Goal: Task Accomplishment & Management: Complete application form

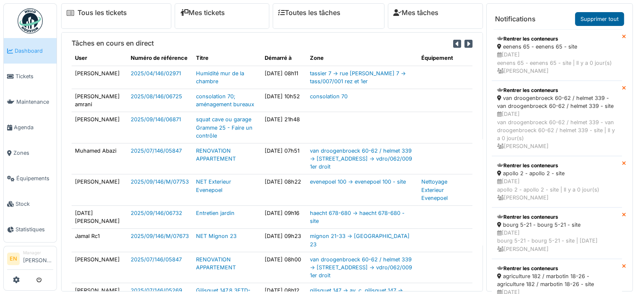
click at [603, 19] on link "Supprimer tout" at bounding box center [599, 19] width 49 height 14
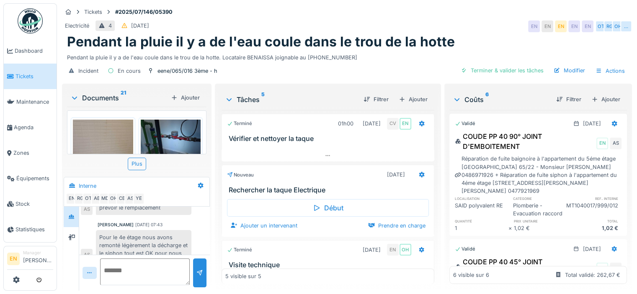
scroll to position [288, 0]
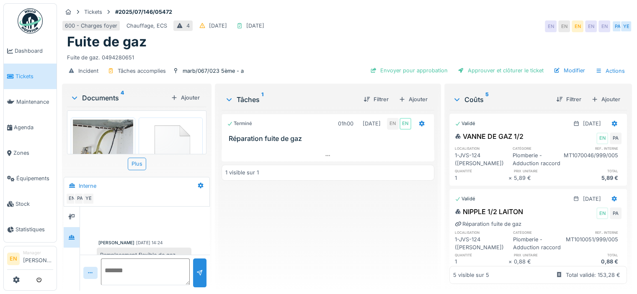
scroll to position [3, 0]
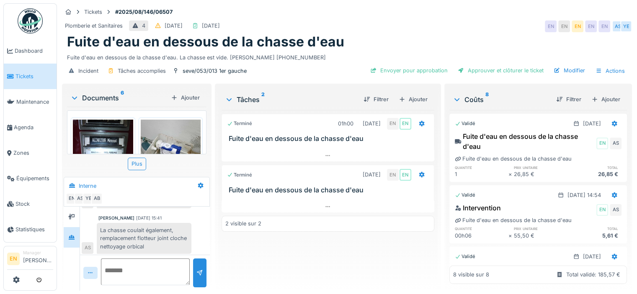
scroll to position [225, 0]
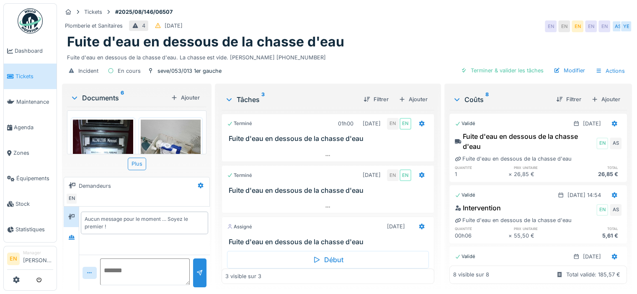
click at [362, 57] on div "Fuite d'eau en dessous de la chasse d'eau. La chasse est vide. ABELLAN GONZALEZ…" at bounding box center [347, 55] width 560 height 11
click at [377, 35] on div "Fuite d'eau en dessous de la chasse d'eau" at bounding box center [347, 42] width 560 height 16
click at [355, 34] on div "Fuite d'eau en dessous de la chasse d'eau" at bounding box center [347, 42] width 560 height 16
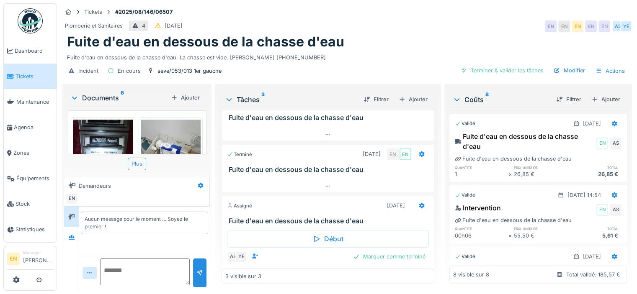
scroll to position [32, 0]
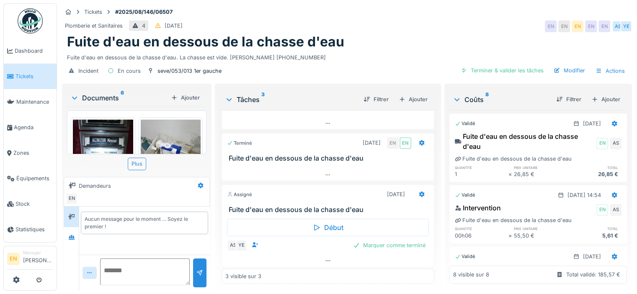
click at [364, 50] on div "Fuite d'eau en dessous de la chasse d'eau. La chasse est vide. ABELLAN GONZALEZ…" at bounding box center [347, 55] width 560 height 11
click at [325, 258] on icon at bounding box center [328, 260] width 7 height 5
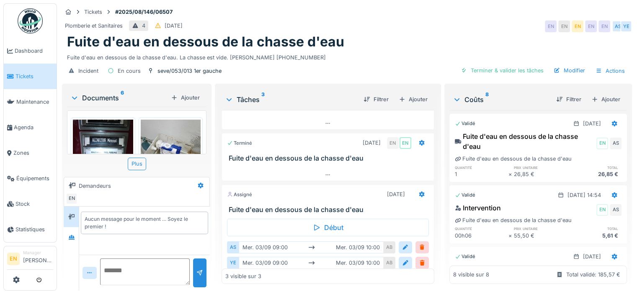
click at [398, 19] on div "Plomberie et Sanitaires 4 23/08/2025 EN EN EN EN EN AS YE" at bounding box center [347, 26] width 570 height 15
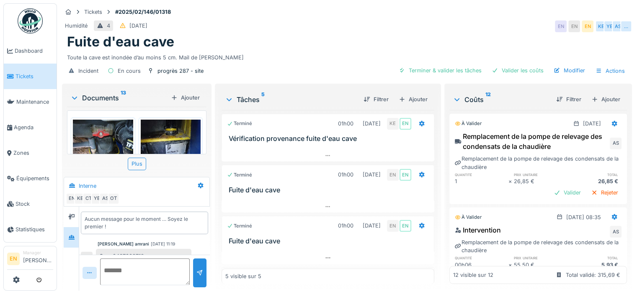
scroll to position [25, 0]
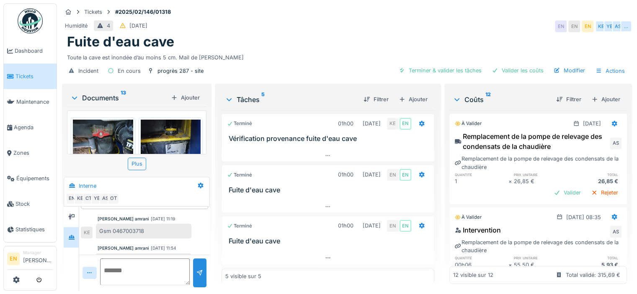
click at [438, 4] on div "Tickets #2025/02/146/01318 Humidité 4 11/02/2025 EN EN EN KE YE AS … Fuite d'ea…" at bounding box center [346, 42] width 573 height 79
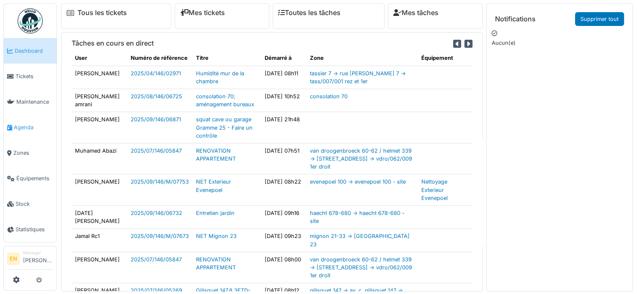
click at [28, 125] on span "Agenda" at bounding box center [33, 128] width 39 height 8
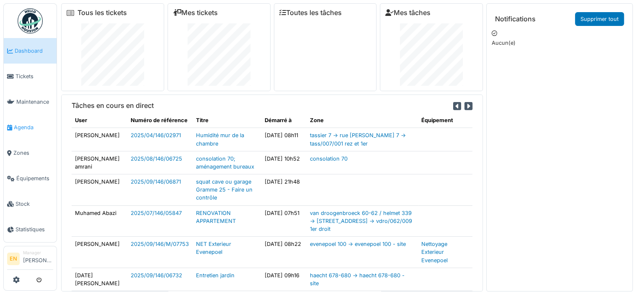
click at [25, 124] on span "Agenda" at bounding box center [33, 128] width 39 height 8
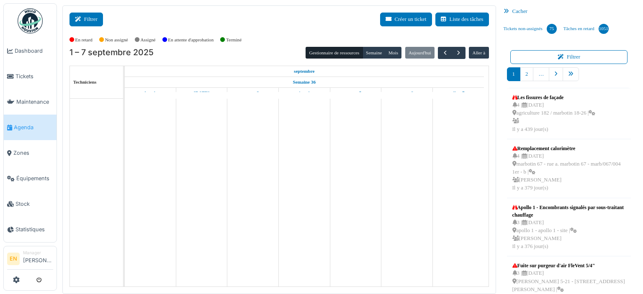
click at [89, 20] on button "Filtrer" at bounding box center [87, 20] width 34 height 14
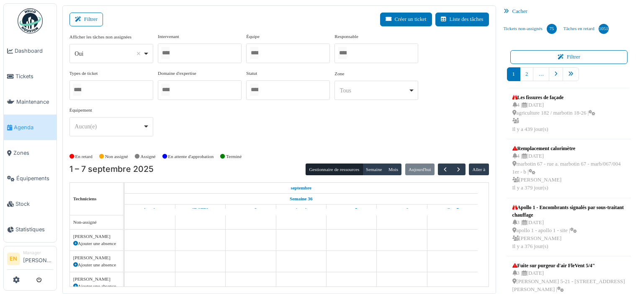
click at [150, 54] on div "*** Oui Remove item" at bounding box center [112, 53] width 84 height 19
select select "**"
click at [191, 54] on div at bounding box center [200, 54] width 84 height 20
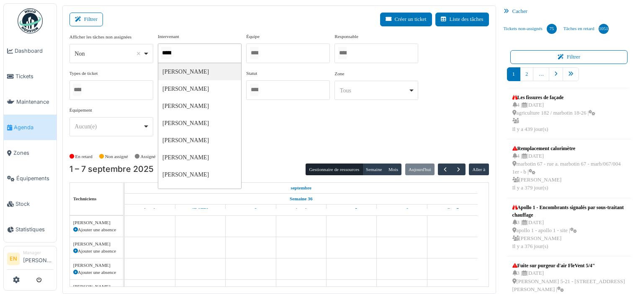
type input "******"
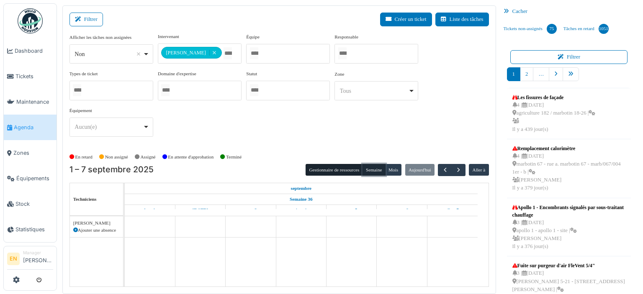
click at [371, 170] on button "Semaine" at bounding box center [374, 170] width 23 height 12
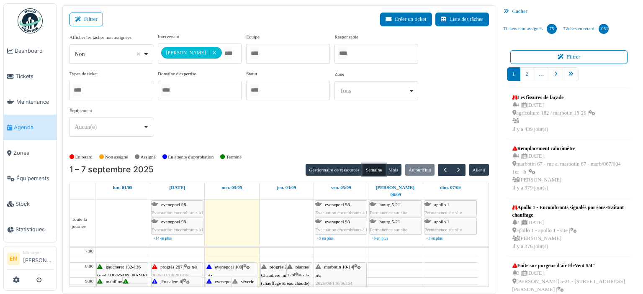
click at [218, 279] on span "evenepoel 94-96" at bounding box center [230, 281] width 31 height 5
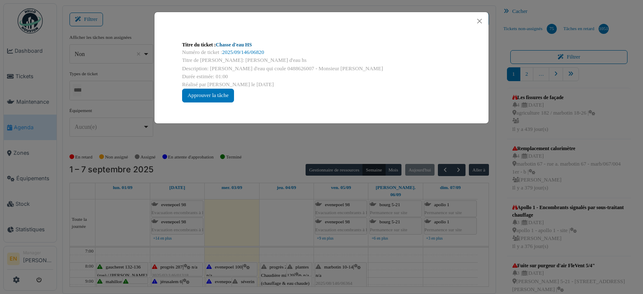
click at [244, 46] on link "Chasse d'eau HS" at bounding box center [234, 45] width 36 height 6
click at [478, 18] on button "Close" at bounding box center [479, 20] width 11 height 11
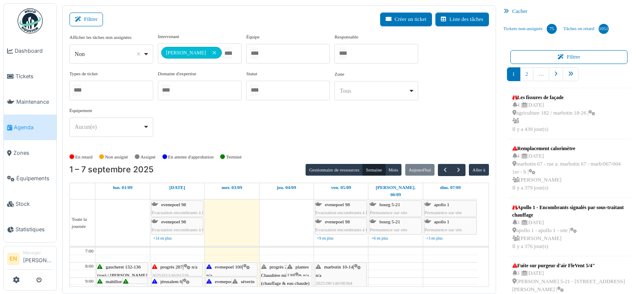
click at [223, 265] on span "evenepoel 100" at bounding box center [228, 267] width 27 height 5
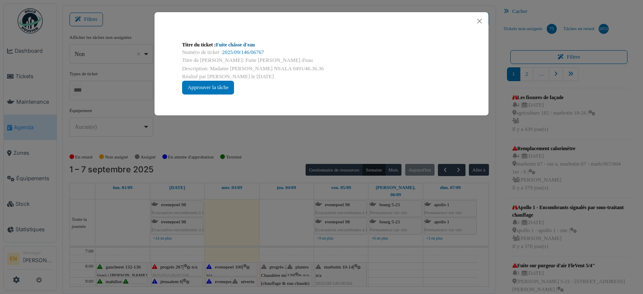
click at [248, 44] on link "Fuite châsse d'eau" at bounding box center [235, 45] width 39 height 6
click at [237, 47] on link "Fuite châsse d'eau" at bounding box center [235, 45] width 39 height 6
click at [481, 22] on button "Close" at bounding box center [479, 20] width 11 height 11
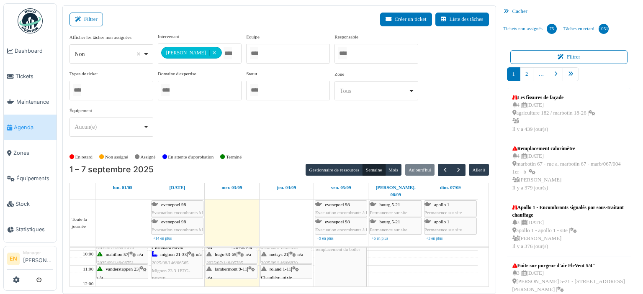
scroll to position [25, 0]
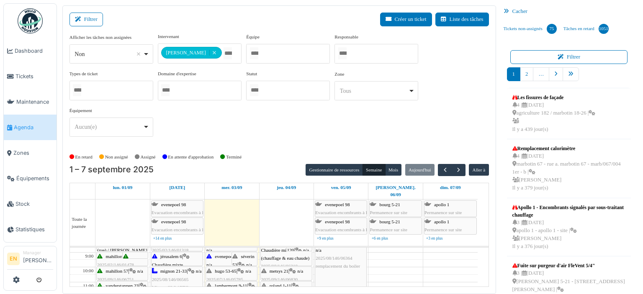
click at [244, 254] on span "séverin 53" at bounding box center [243, 260] width 22 height 13
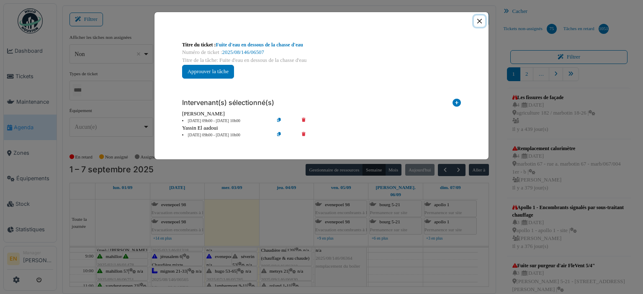
click at [481, 20] on button "Close" at bounding box center [479, 20] width 11 height 11
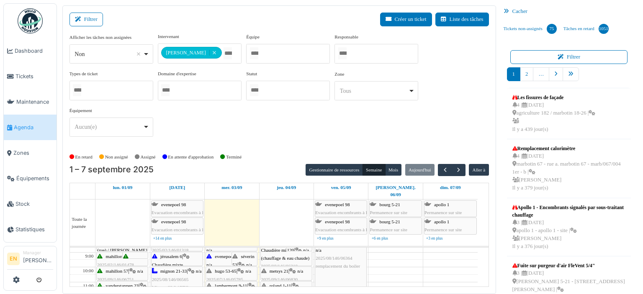
click at [221, 269] on span "hugo 53-65" at bounding box center [225, 271] width 21 height 5
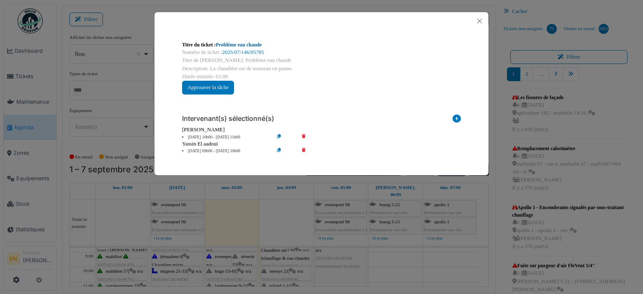
click at [256, 46] on link "Problème eau chaude" at bounding box center [239, 45] width 46 height 6
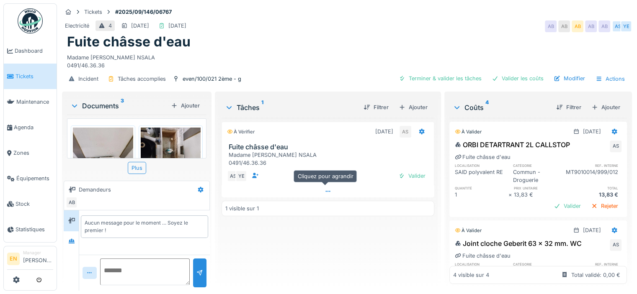
click at [325, 192] on icon at bounding box center [328, 191] width 7 height 5
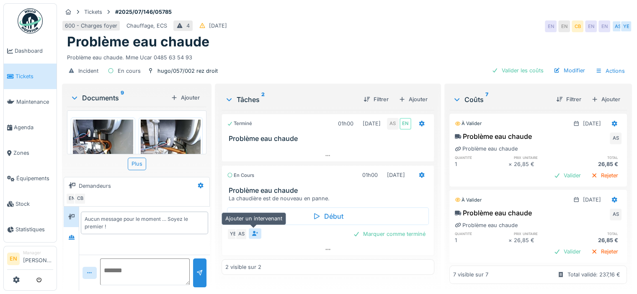
scroll to position [6, 0]
click at [72, 235] on icon at bounding box center [72, 237] width 6 height 5
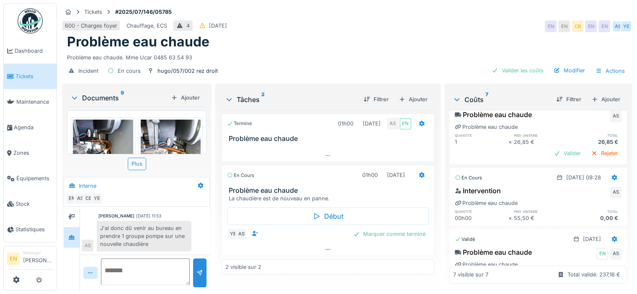
scroll to position [84, 0]
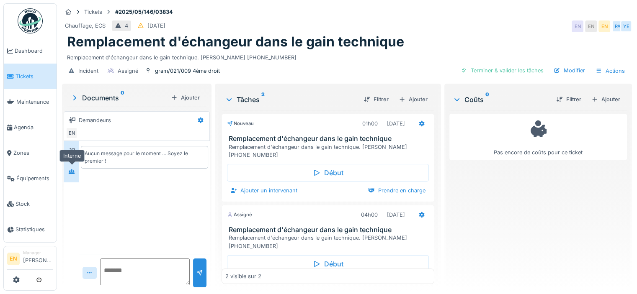
click at [73, 175] on div at bounding box center [71, 172] width 7 height 8
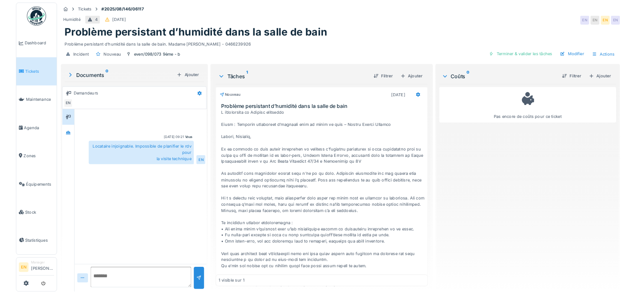
scroll to position [94, 0]
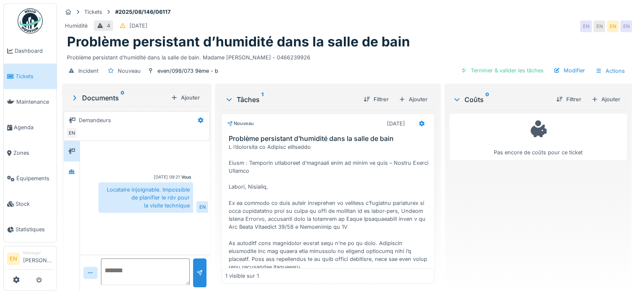
drag, startPoint x: 276, startPoint y: 56, endPoint x: 320, endPoint y: 60, distance: 43.3
click at [320, 60] on div "Problème persistant d’humidité dans la salle de bain. Madame [PERSON_NAME] - 04…" at bounding box center [347, 55] width 560 height 11
click at [284, 65] on div "Incident Nouveau even/098/073 9ème - b Terminer & valider les tâches Modifier A…" at bounding box center [347, 71] width 570 height 19
drag, startPoint x: 274, startPoint y: 60, endPoint x: 310, endPoint y: 57, distance: 36.2
click at [310, 57] on div "Problème persistant d’humidité dans la salle de bain. Madame Farida BOUANAN - 0…" at bounding box center [347, 55] width 560 height 11
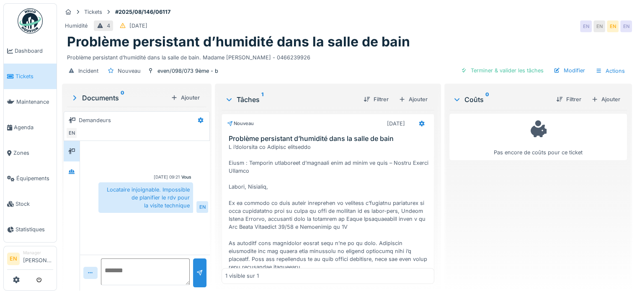
copy div "0466239926"
click at [414, 102] on div "Ajouter" at bounding box center [413, 99] width 36 height 11
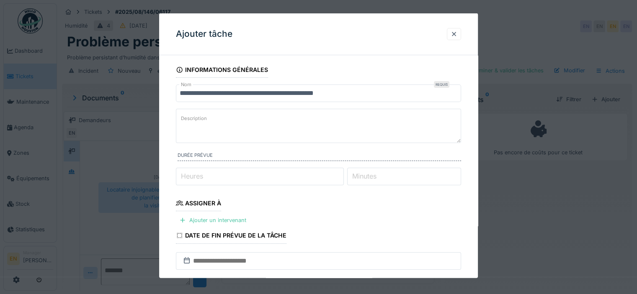
click at [530, 211] on div at bounding box center [318, 147] width 637 height 294
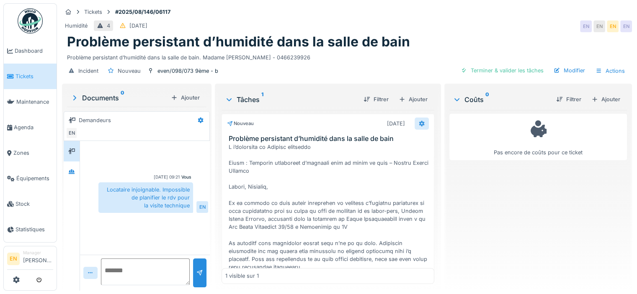
click at [418, 124] on icon at bounding box center [421, 123] width 7 height 5
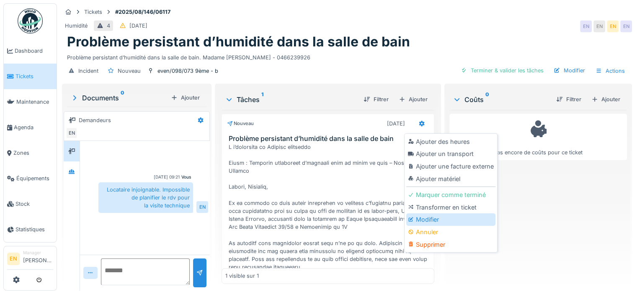
click at [429, 218] on div "Modifier" at bounding box center [450, 220] width 89 height 13
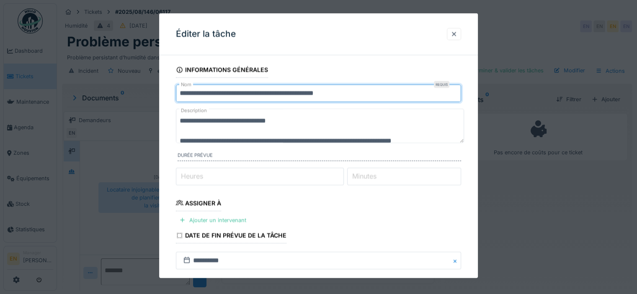
click at [178, 93] on input "**********" at bounding box center [318, 94] width 285 height 18
click at [230, 95] on input "**********" at bounding box center [318, 94] width 285 height 18
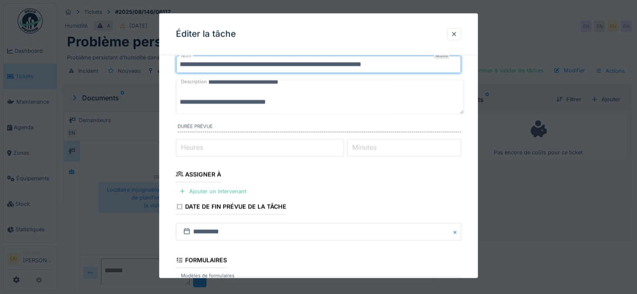
scroll to position [42, 0]
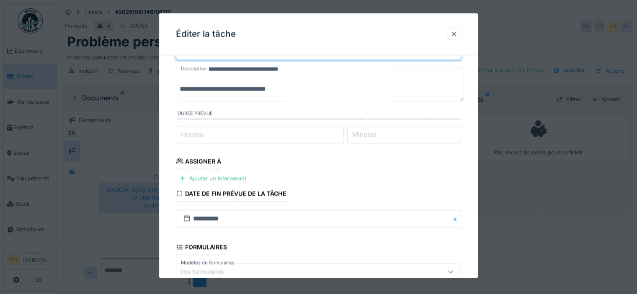
type input "**********"
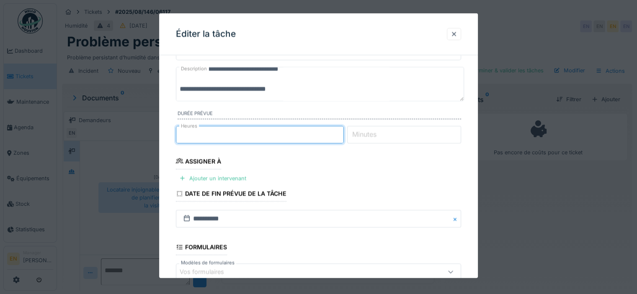
type input "*"
click at [341, 132] on input "*" at bounding box center [260, 135] width 168 height 18
click at [232, 176] on div "Ajouter un intervenant" at bounding box center [213, 178] width 74 height 11
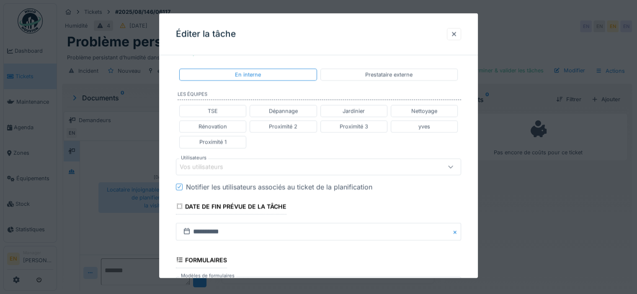
click at [238, 163] on div "Vos utilisateurs" at bounding box center [301, 166] width 243 height 9
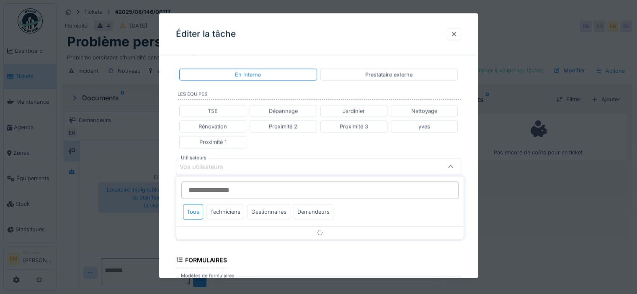
scroll to position [187, 0]
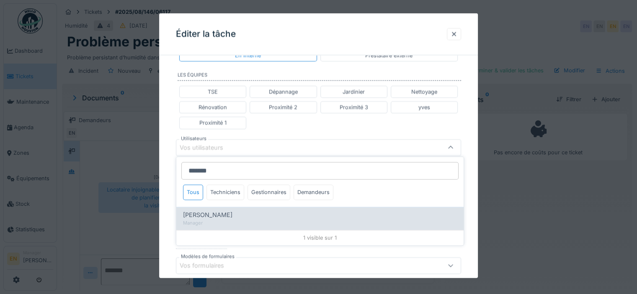
type input "*******"
click at [222, 220] on div "Manager" at bounding box center [320, 223] width 274 height 7
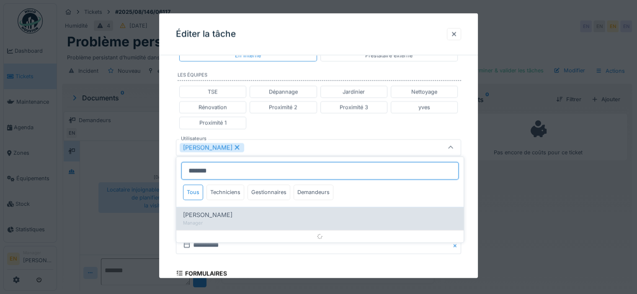
type input "*****"
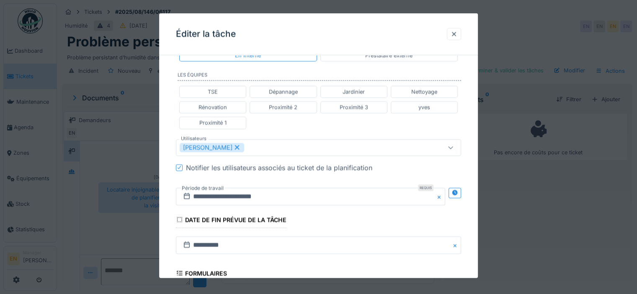
click at [472, 192] on div "**********" at bounding box center [318, 143] width 319 height 537
click at [457, 192] on icon at bounding box center [454, 192] width 5 height 5
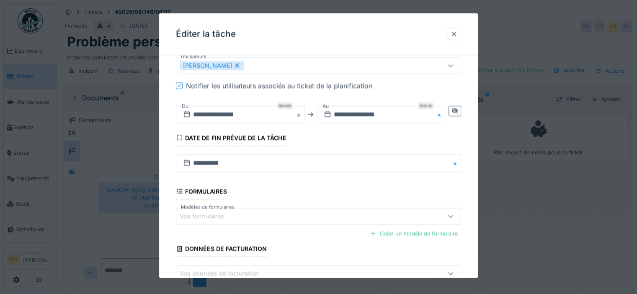
scroll to position [271, 0]
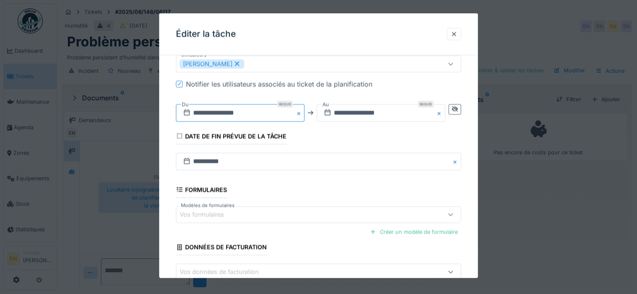
click at [227, 112] on input "**********" at bounding box center [240, 113] width 129 height 18
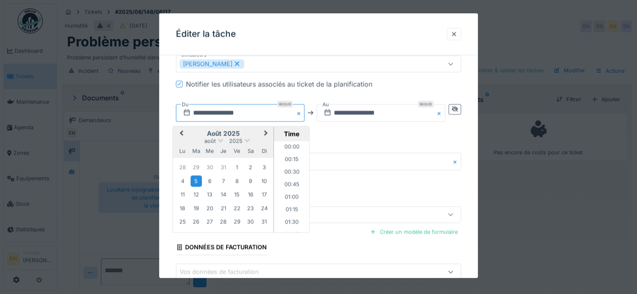
scroll to position [312, 0]
click at [266, 131] on span "Next Month" at bounding box center [266, 134] width 0 height 10
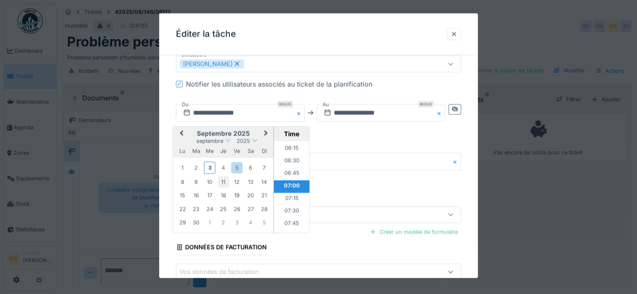
click at [224, 182] on div "11" at bounding box center [223, 181] width 11 height 11
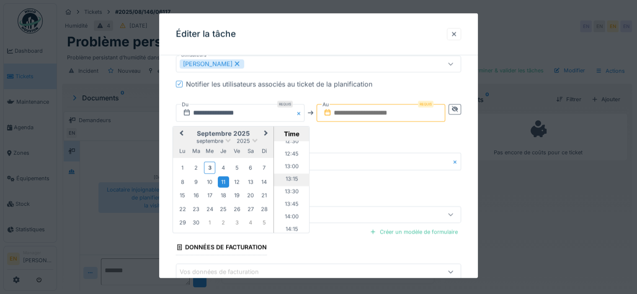
scroll to position [647, 0]
click at [286, 204] on li "14:00" at bounding box center [292, 203] width 36 height 13
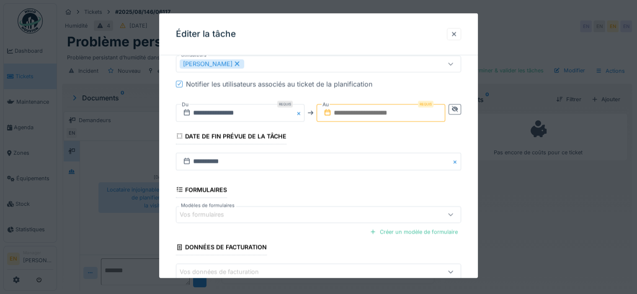
click at [361, 114] on input "text" at bounding box center [381, 113] width 129 height 18
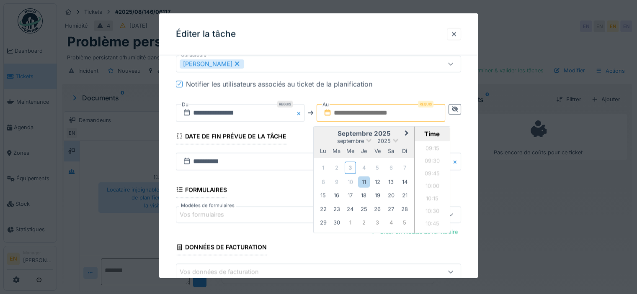
scroll to position [454, 0]
click at [364, 183] on div "11" at bounding box center [363, 181] width 11 height 11
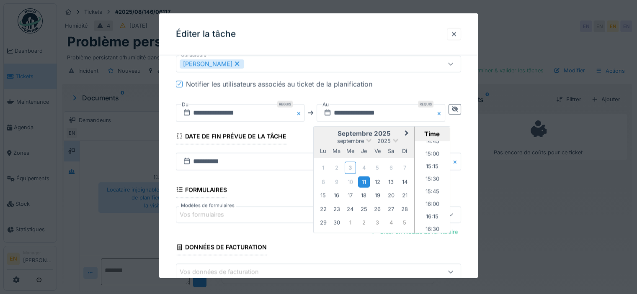
scroll to position [747, 0]
click at [428, 150] on li "15:00" at bounding box center [433, 154] width 36 height 13
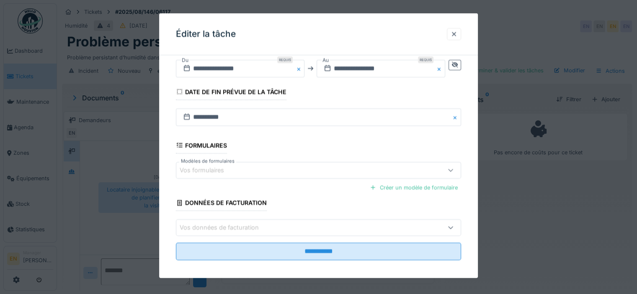
scroll to position [318, 0]
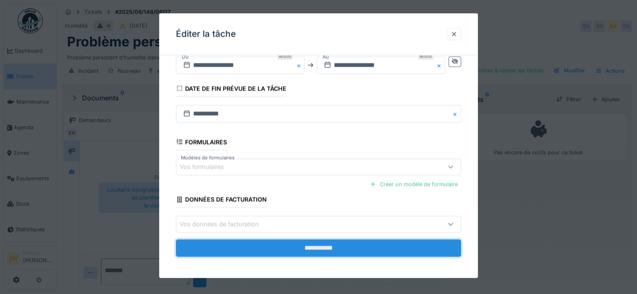
click at [322, 244] on input "**********" at bounding box center [318, 249] width 285 height 18
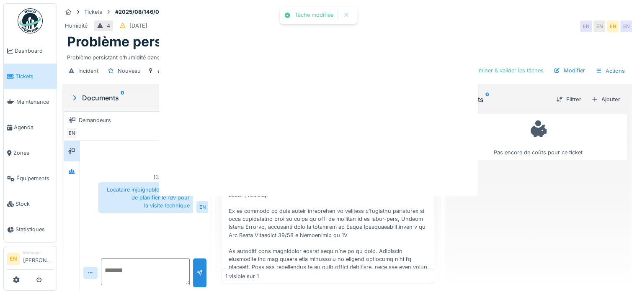
scroll to position [0, 0]
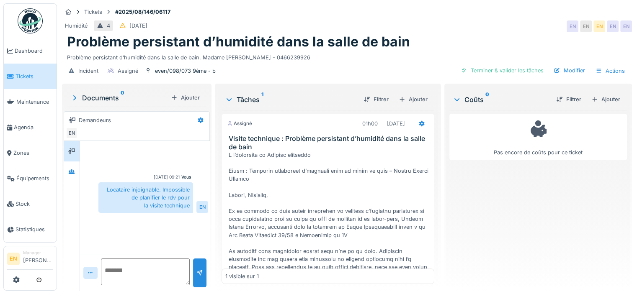
click at [459, 46] on div "Problème persistant d’humidité dans la salle de bain" at bounding box center [347, 42] width 560 height 16
drag, startPoint x: 210, startPoint y: 72, endPoint x: 204, endPoint y: 71, distance: 5.6
click at [204, 71] on div "Incident Assigné even/098/073 9ème - b Terminer & valider les tâches Modifier A…" at bounding box center [347, 71] width 570 height 19
drag, startPoint x: 230, startPoint y: 72, endPoint x: 174, endPoint y: 59, distance: 57.1
click at [174, 59] on div "Tickets #2025/08/146/06117 Humidité 4 05/08/2025 EN EN EN EN EN Problème persis…" at bounding box center [346, 42] width 573 height 79
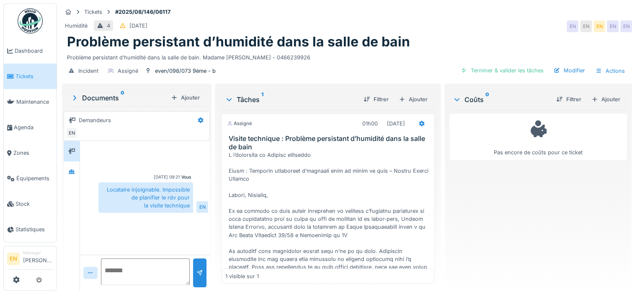
click at [426, 41] on div "Problème persistant d’humidité dans la salle de bain" at bounding box center [347, 42] width 560 height 16
drag, startPoint x: 68, startPoint y: 57, endPoint x: 312, endPoint y: 55, distance: 243.3
click at [312, 55] on div "Problème persistant d’humidité dans la salle de bain. Madame Farida BOUANAN - 0…" at bounding box center [347, 55] width 560 height 11
copy div "Problème persistant d’humidité dans la salle de bain. Madame Farida BOUANAN - 0…"
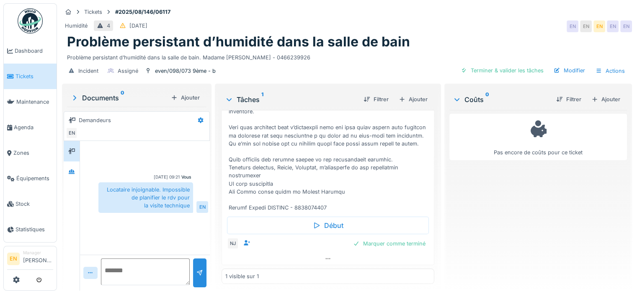
scroll to position [276, 0]
click at [193, 73] on div "even/098/073 9ème - b" at bounding box center [185, 71] width 61 height 8
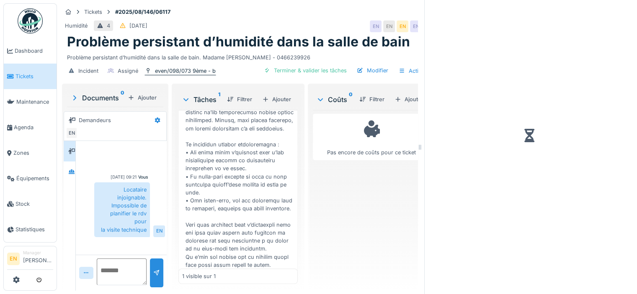
scroll to position [294, 0]
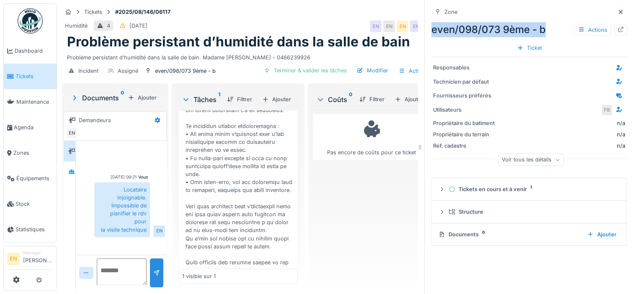
drag, startPoint x: 424, startPoint y: 30, endPoint x: 539, endPoint y: 26, distance: 114.4
click at [539, 26] on div "Zone even/098/073 9ème - b Actions Ticket Responsables Technicien par défaut Fo…" at bounding box center [528, 147] width 209 height 294
copy div "even/098/073 9ème - b"
click at [338, 211] on div "Pas encore de coûts pour ce ticket" at bounding box center [371, 197] width 117 height 174
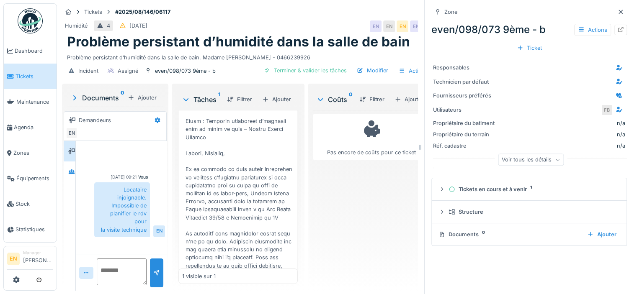
scroll to position [0, 0]
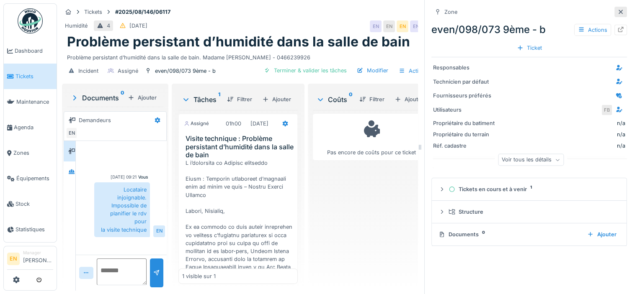
click at [617, 13] on icon at bounding box center [620, 11] width 7 height 5
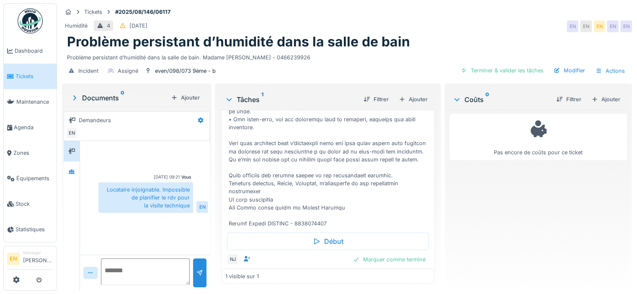
scroll to position [276, 0]
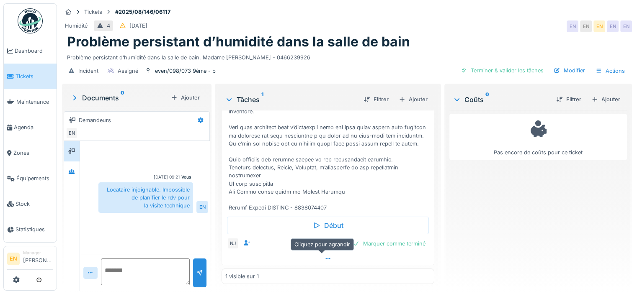
click at [325, 260] on icon at bounding box center [328, 258] width 7 height 5
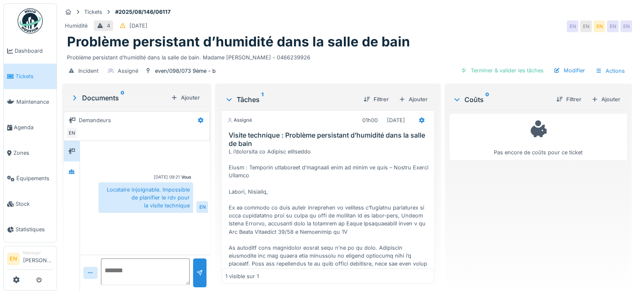
scroll to position [292, 0]
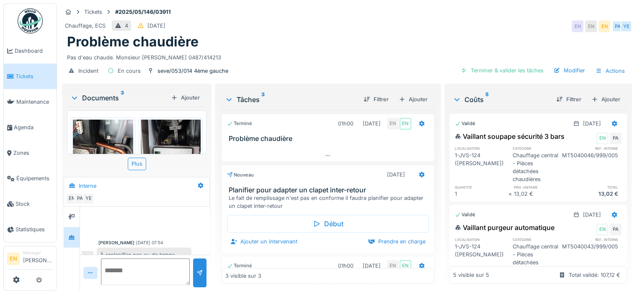
scroll to position [120, 0]
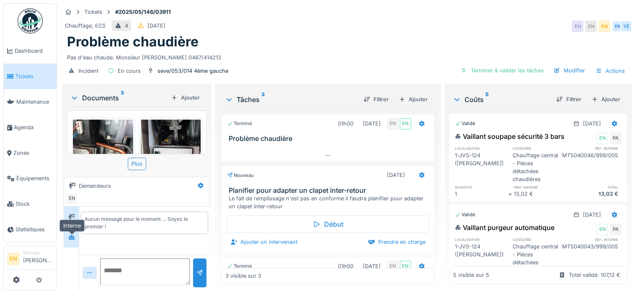
click at [75, 242] on div at bounding box center [71, 237] width 13 height 10
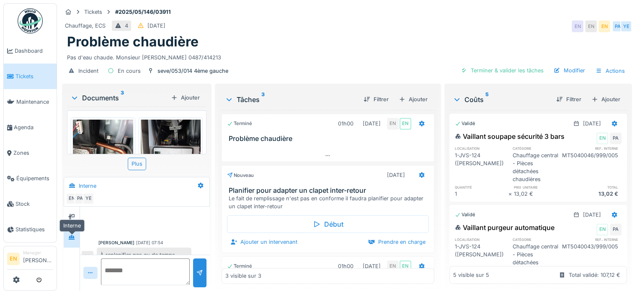
scroll to position [205, 0]
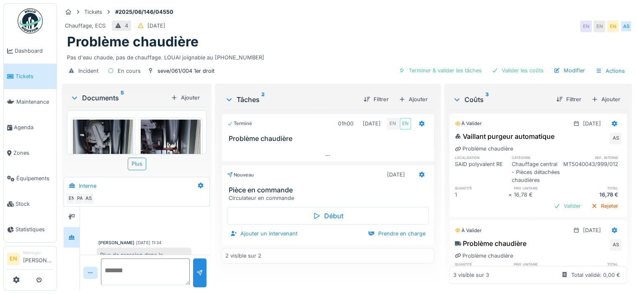
scroll to position [51, 0]
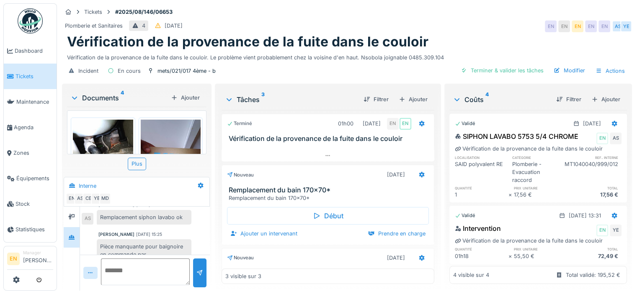
scroll to position [201, 0]
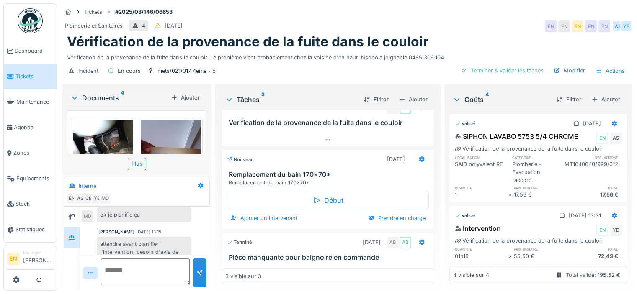
scroll to position [30, 0]
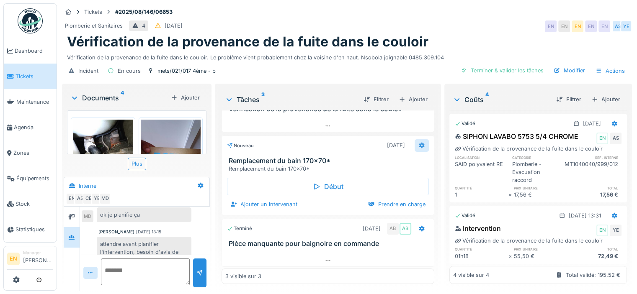
click at [418, 143] on icon at bounding box center [421, 145] width 7 height 5
click at [452, 28] on div "Plomberie et Sanitaires 4 30/08/2025 EN EN EN EN EN AS YE" at bounding box center [347, 26] width 570 height 15
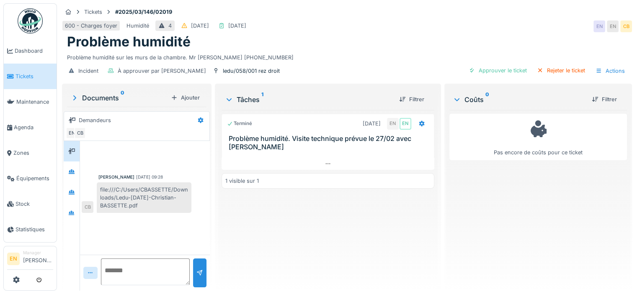
click at [273, 214] on div "Terminé [DATE] EN EN Problème humidité. Visite technique prévue le 27/02 avec […" at bounding box center [328, 197] width 213 height 174
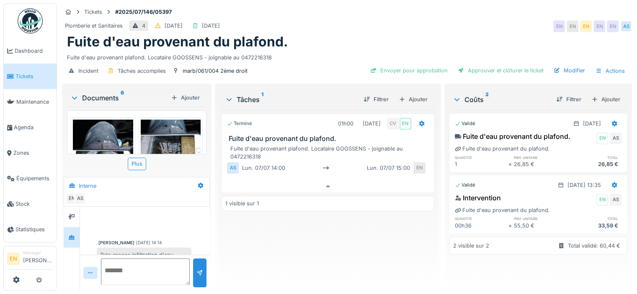
scroll to position [360, 0]
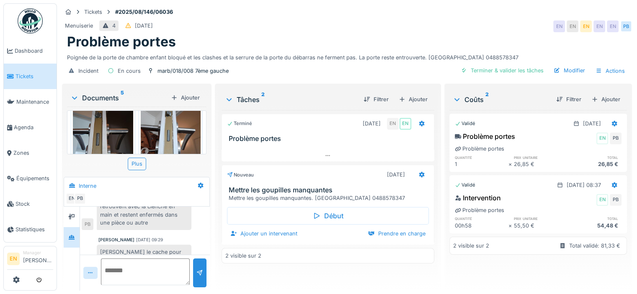
scroll to position [84, 0]
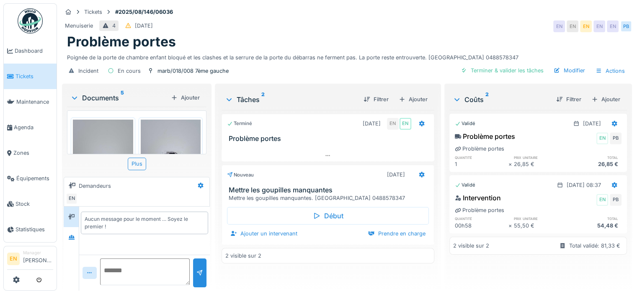
click at [254, 71] on div "Incident En cours marb/018/008 7ème gauche Terminer & valider les tâches Modifi…" at bounding box center [347, 71] width 570 height 19
click at [75, 239] on icon at bounding box center [72, 237] width 6 height 5
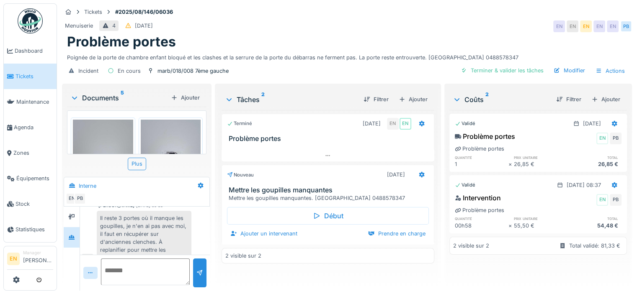
scroll to position [252, 0]
drag, startPoint x: 466, startPoint y: 57, endPoint x: 499, endPoint y: 60, distance: 33.2
click at [499, 60] on div "Poignée de la porte de chambre enfant bloqué et les clashes et la serrure de la…" at bounding box center [347, 55] width 560 height 11
copy div "0488578347"
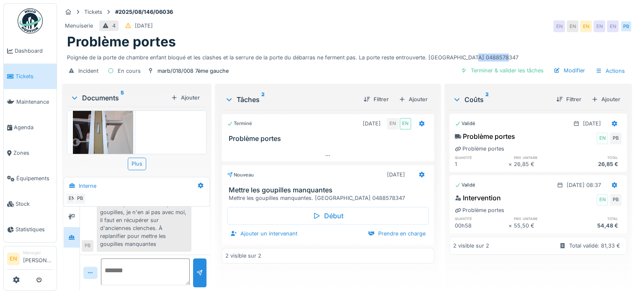
scroll to position [251, 0]
click at [418, 177] on icon at bounding box center [421, 174] width 7 height 5
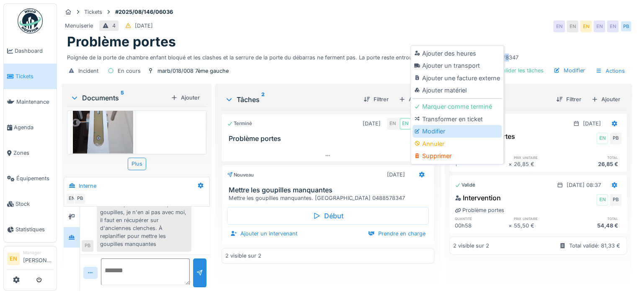
click at [436, 133] on div "Modifier" at bounding box center [457, 131] width 89 height 13
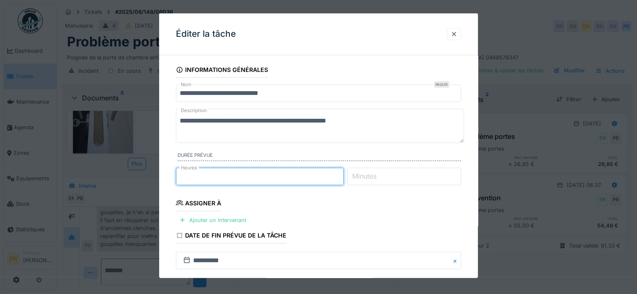
type input "*"
click at [342, 174] on input "*" at bounding box center [260, 177] width 168 height 18
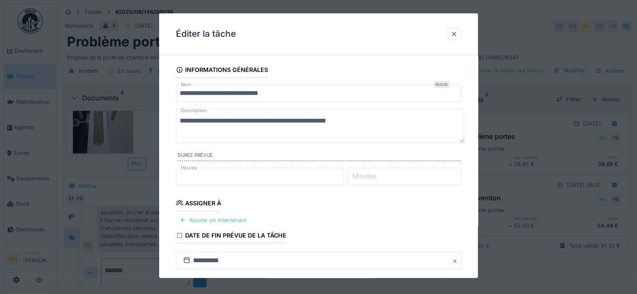
click at [466, 227] on div "**********" at bounding box center [318, 245] width 319 height 366
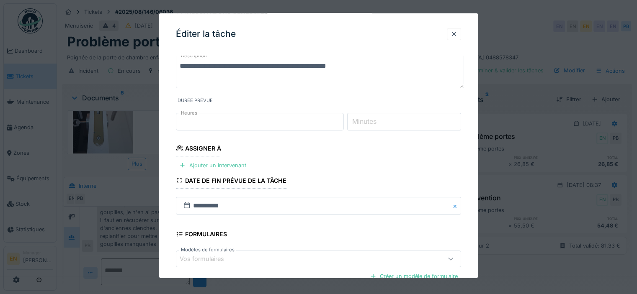
scroll to position [67, 0]
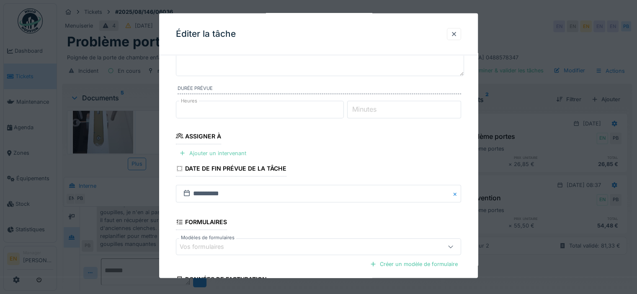
click at [223, 152] on div "Ajouter un intervenant" at bounding box center [213, 152] width 74 height 11
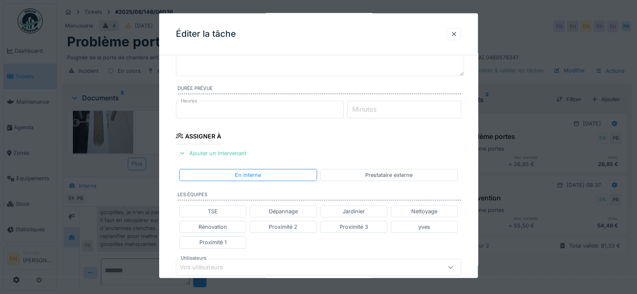
click at [261, 263] on div "Vos utilisateurs" at bounding box center [301, 267] width 243 height 9
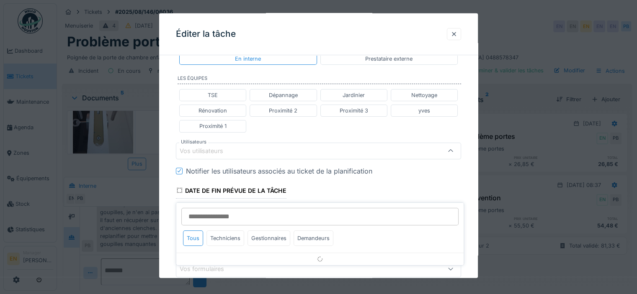
scroll to position [187, 0]
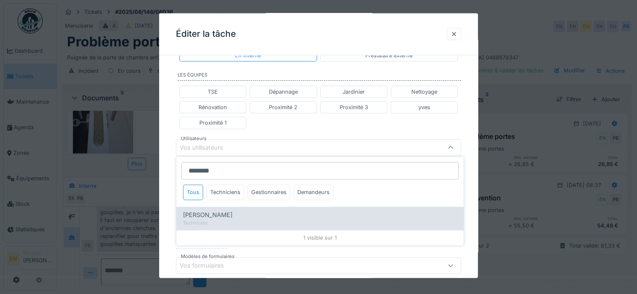
type input "********"
click at [261, 219] on div "Paul Baton" at bounding box center [320, 215] width 274 height 9
type input "****"
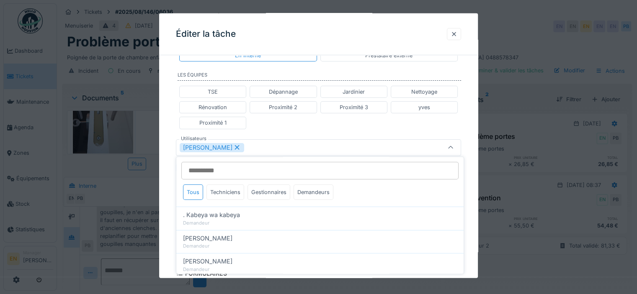
click at [473, 204] on div "**********" at bounding box center [318, 143] width 319 height 537
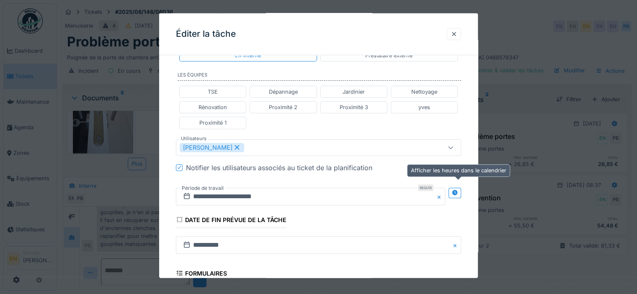
click at [454, 191] on icon at bounding box center [454, 192] width 7 height 5
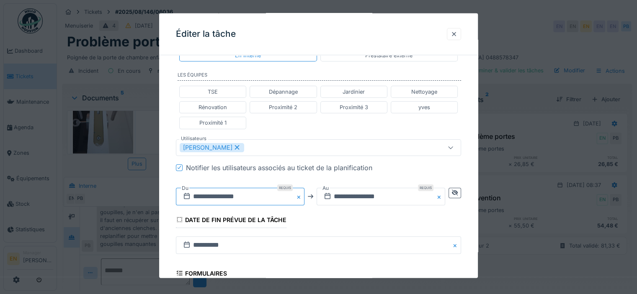
click at [228, 198] on input "**********" at bounding box center [240, 197] width 129 height 18
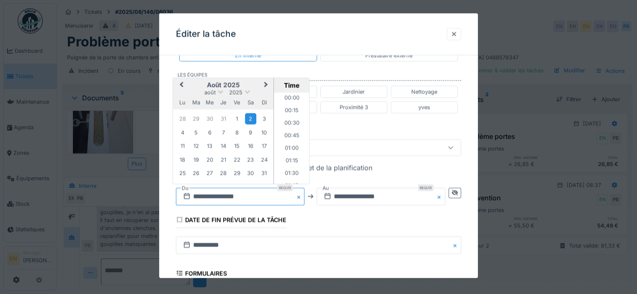
scroll to position [312, 0]
click at [266, 83] on span "Next Month" at bounding box center [266, 85] width 0 height 10
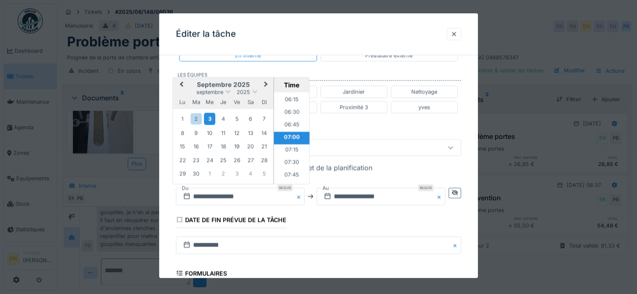
click at [209, 116] on div "3" at bounding box center [209, 119] width 11 height 12
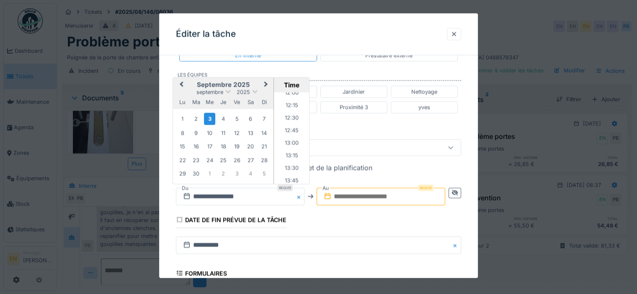
scroll to position [633, 0]
click at [290, 114] on li "13:00" at bounding box center [292, 119] width 36 height 13
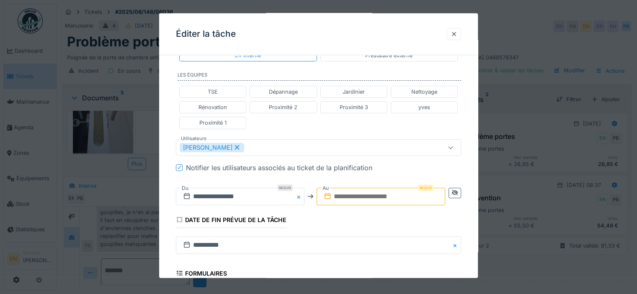
click at [422, 194] on input "text" at bounding box center [381, 197] width 129 height 18
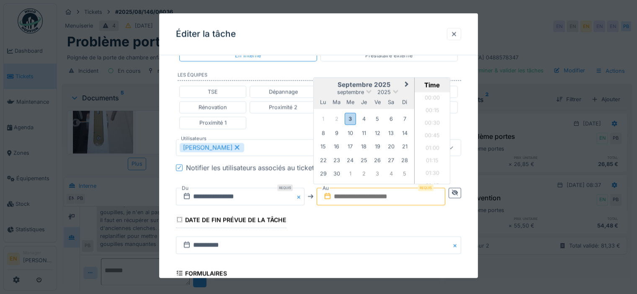
scroll to position [450, 0]
click at [356, 119] on div "3" at bounding box center [350, 119] width 11 height 12
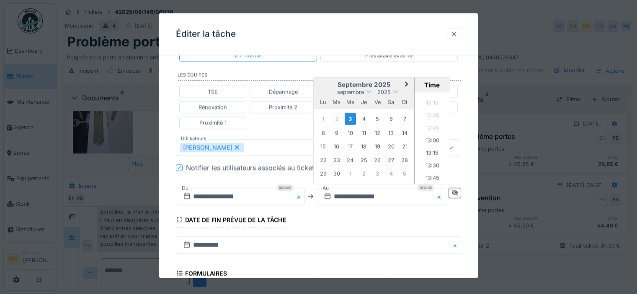
scroll to position [690, 0]
click at [434, 110] on li "14:00" at bounding box center [433, 112] width 36 height 13
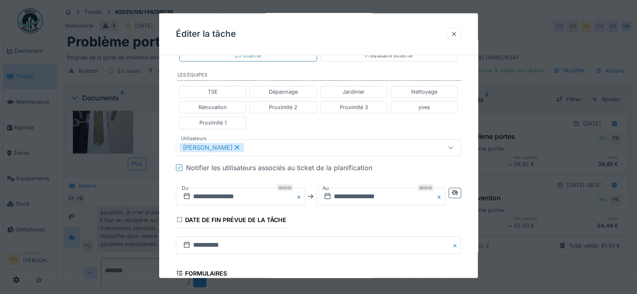
click at [475, 219] on div "**********" at bounding box center [318, 143] width 319 height 537
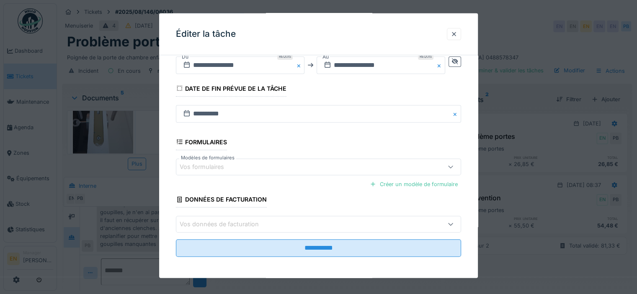
scroll to position [6, 0]
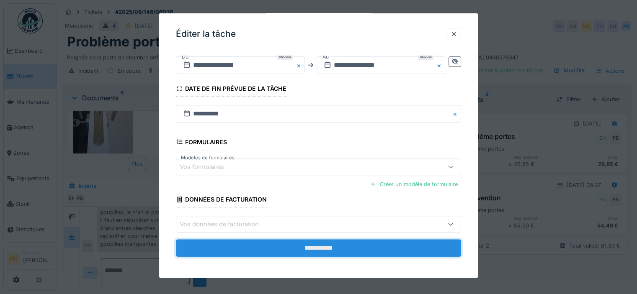
click at [322, 249] on input "**********" at bounding box center [318, 249] width 285 height 18
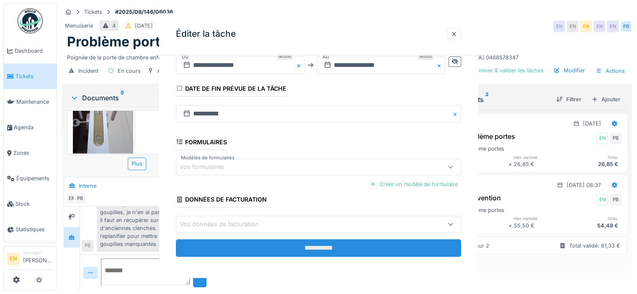
scroll to position [0, 0]
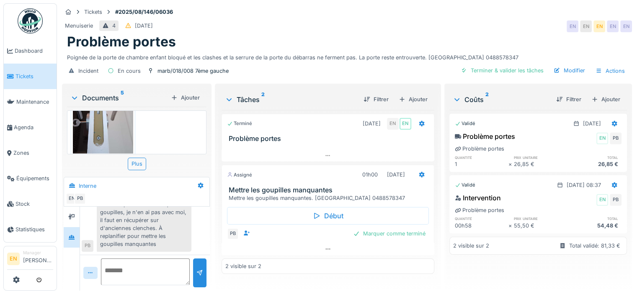
click at [432, 242] on div "Tâches 2 Filtrer Ajouter Terminé 01/08/2025 EN EN Problème portes Assigné 01h00…" at bounding box center [327, 186] width 219 height 202
click at [193, 219] on div "Paul Baton 01/08/2025 09:35 Il reste 3 portes où il manque les goupilles, je n'…" at bounding box center [145, 220] width 126 height 63
click at [315, 50] on div "Poignée de la porte de chambre enfant bloqué et les clashes et la serrure de la…" at bounding box center [347, 55] width 560 height 11
click at [327, 247] on icon at bounding box center [328, 249] width 7 height 5
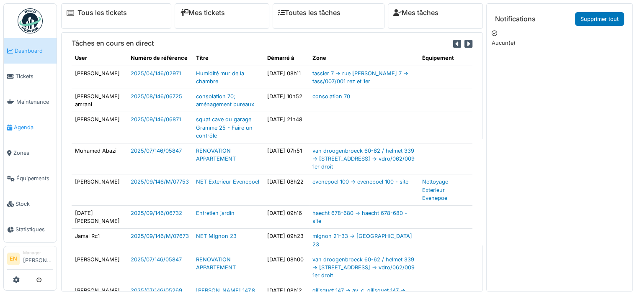
click at [18, 125] on span "Agenda" at bounding box center [33, 128] width 39 height 8
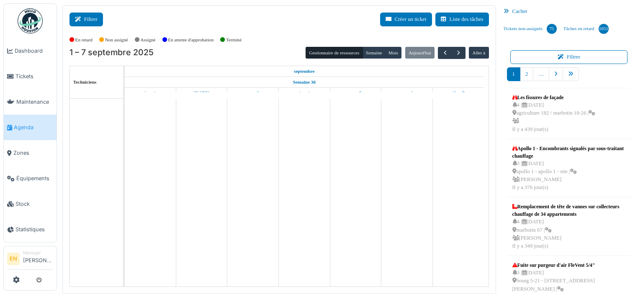
click at [81, 18] on icon at bounding box center [79, 19] width 9 height 5
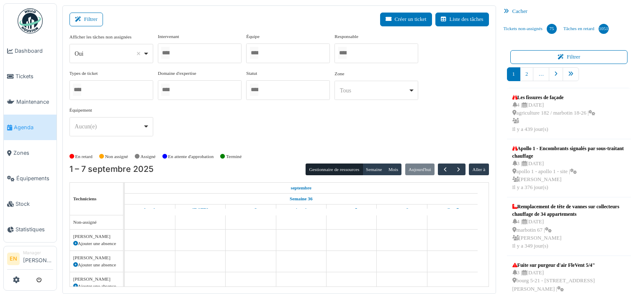
click at [152, 57] on div "*** Oui Remove item" at bounding box center [112, 53] width 84 height 19
select select "**"
click at [204, 53] on div at bounding box center [200, 54] width 84 height 20
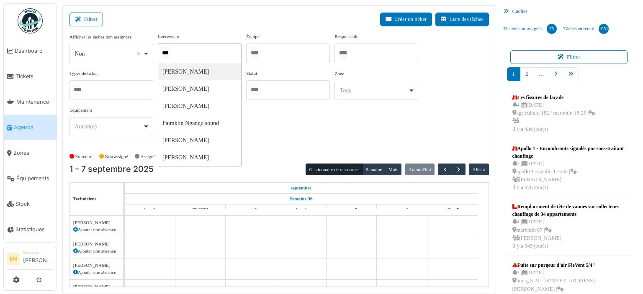
type input "****"
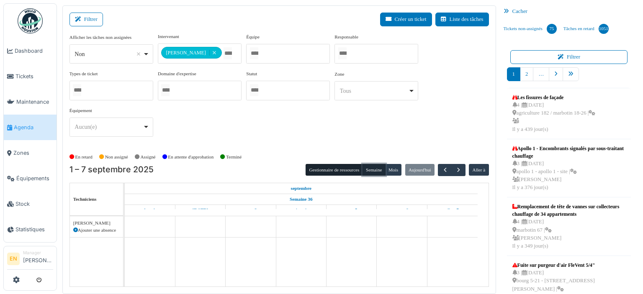
click at [366, 170] on button "Semaine" at bounding box center [374, 170] width 23 height 12
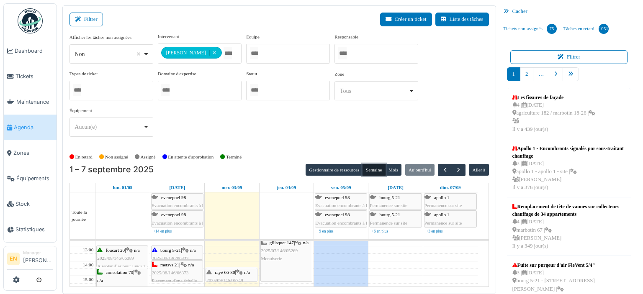
scroll to position [67, 0]
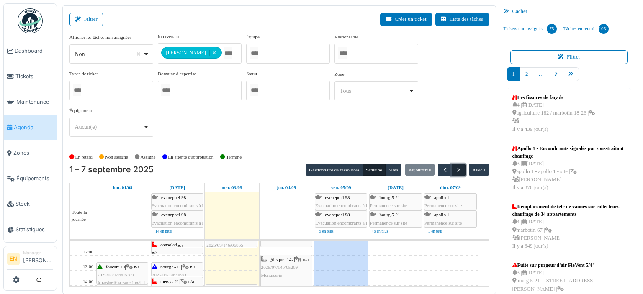
click at [456, 170] on span "button" at bounding box center [458, 170] width 7 height 7
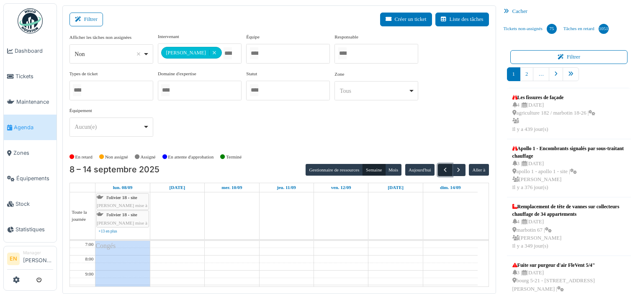
click at [444, 168] on span "button" at bounding box center [445, 170] width 7 height 7
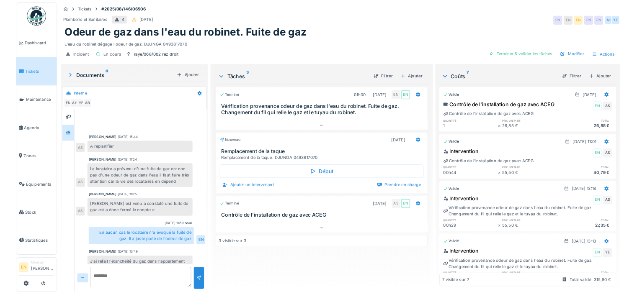
scroll to position [224, 0]
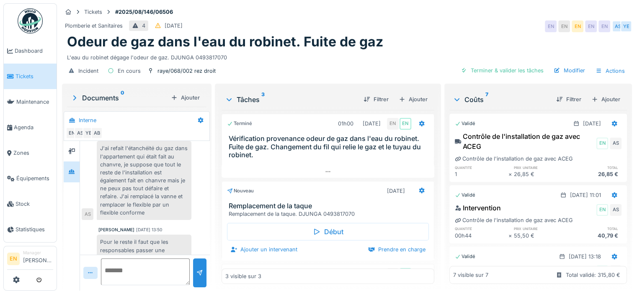
click at [179, 230] on div "Anouar Serifi 19/08/2025 13:50" at bounding box center [144, 230] width 93 height 6
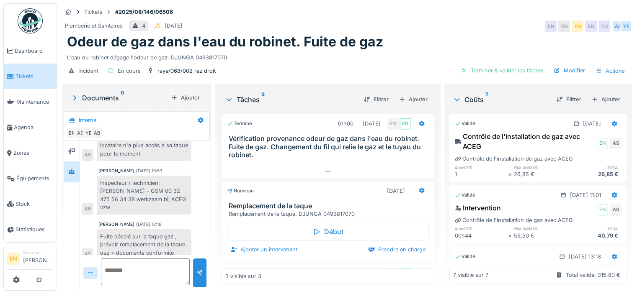
scroll to position [6, 0]
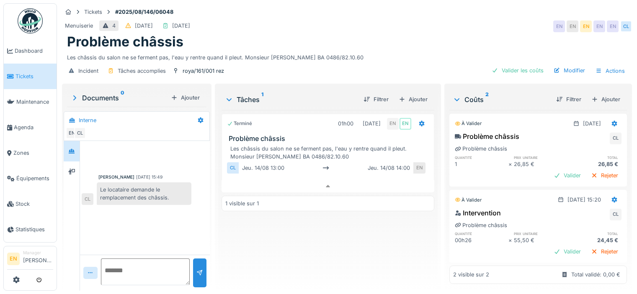
scroll to position [6, 0]
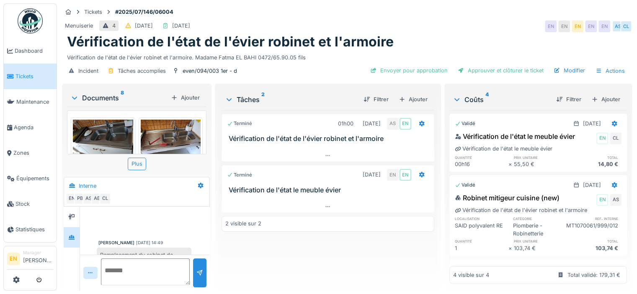
scroll to position [94, 0]
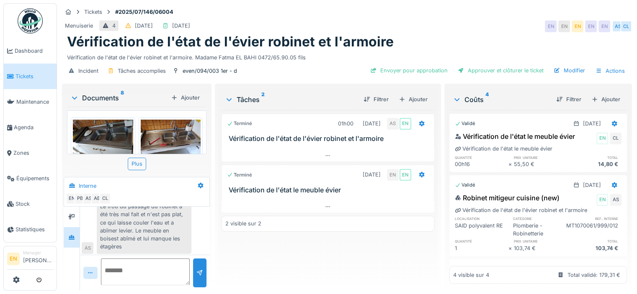
click at [178, 232] on div "Le trou du passage du robinet a été très mal fait et n'est pas plat, ce qui lai…" at bounding box center [144, 226] width 95 height 55
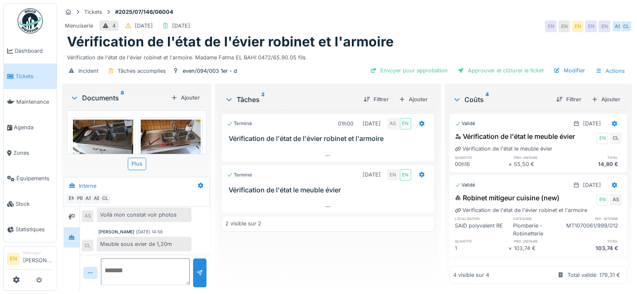
scroll to position [6, 0]
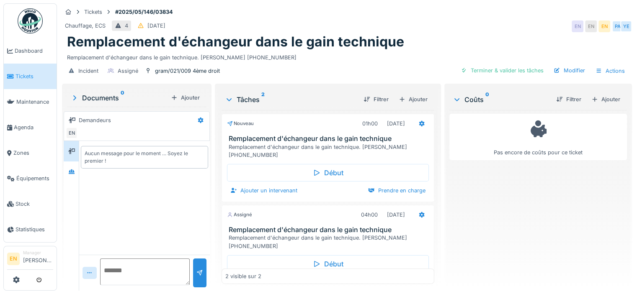
click at [482, 19] on div "Chauffage, ECS 4 [DATE] EN EN EN PA YE" at bounding box center [347, 26] width 570 height 15
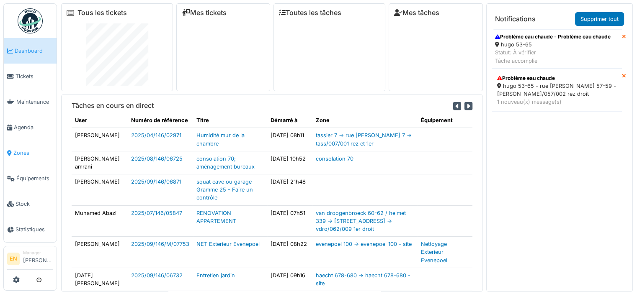
click at [20, 154] on link "Zones" at bounding box center [30, 153] width 53 height 26
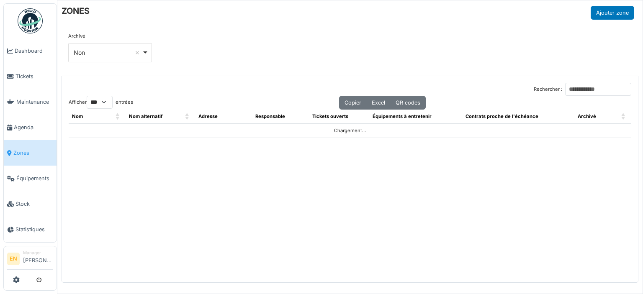
select select "***"
click at [590, 88] on input "Rechercher :" at bounding box center [598, 89] width 66 height 13
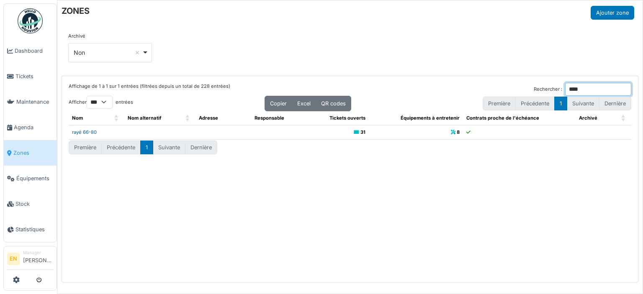
type input "****"
click at [82, 132] on link "rayé 66-80" at bounding box center [84, 132] width 25 height 6
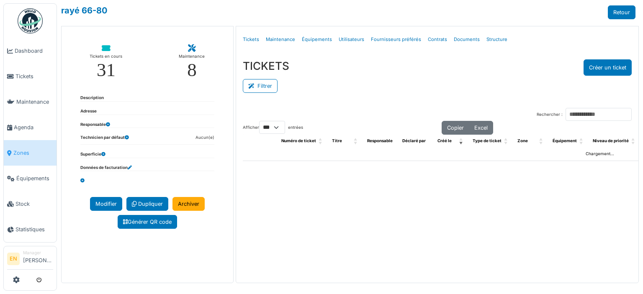
select select "***"
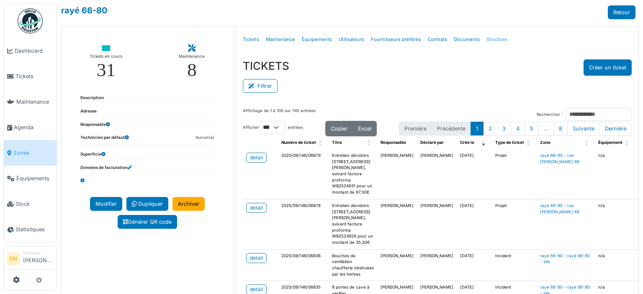
click at [493, 39] on link "Structure" at bounding box center [497, 40] width 28 height 20
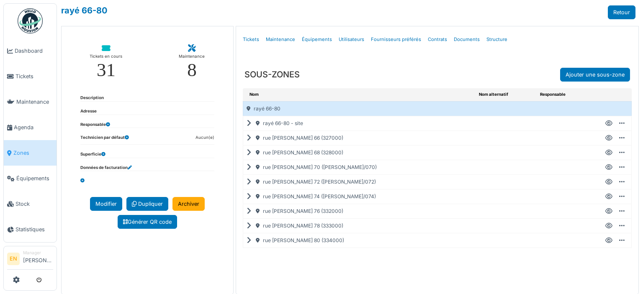
click at [247, 124] on icon at bounding box center [251, 124] width 8 height 0
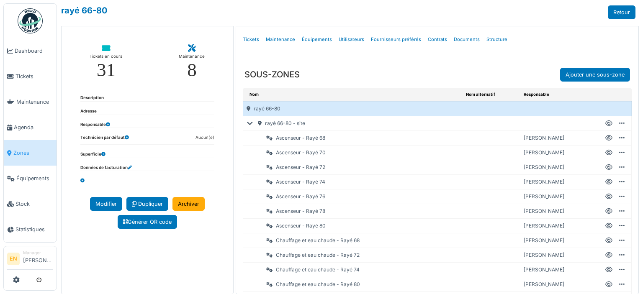
click at [250, 124] on icon at bounding box center [252, 124] width 10 height 0
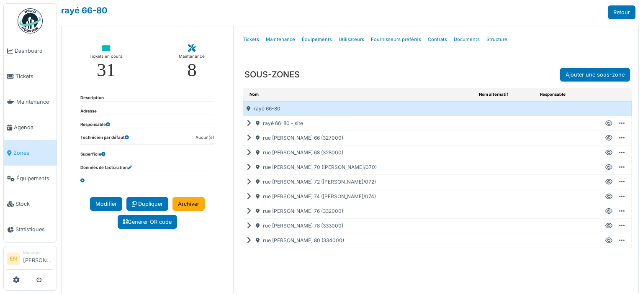
click at [606, 226] on icon at bounding box center [609, 226] width 7 height 0
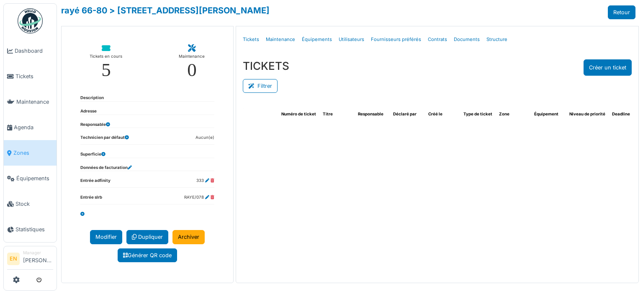
select select "***"
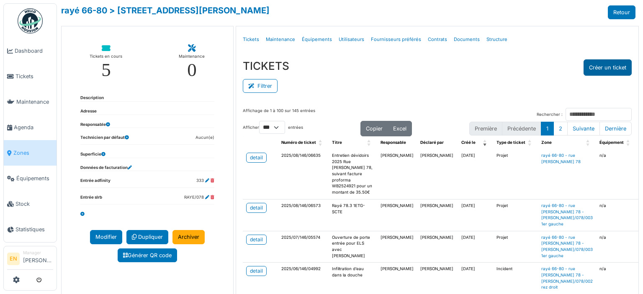
click at [597, 69] on button "Créer un ticket" at bounding box center [608, 67] width 48 height 16
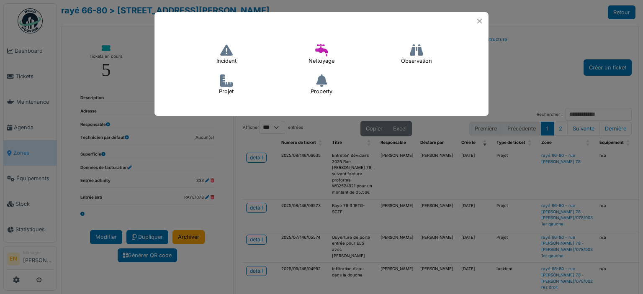
click at [230, 55] on icon at bounding box center [226, 50] width 13 height 13
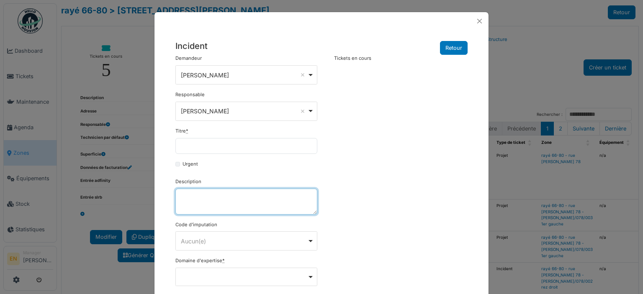
click at [214, 201] on textarea "Description" at bounding box center [246, 202] width 142 height 26
paste textarea "**********"
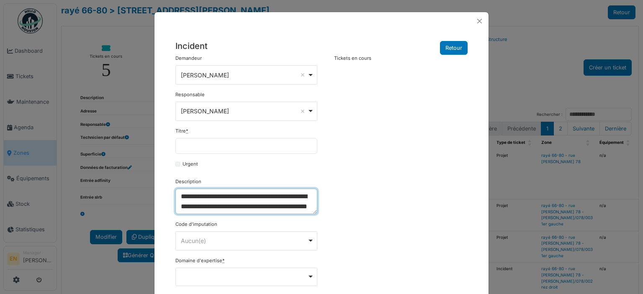
click at [179, 207] on textarea "**********" at bounding box center [246, 202] width 142 height 26
click at [257, 209] on textarea "**********" at bounding box center [246, 202] width 142 height 26
type textarea "**********"
click at [231, 203] on textarea "**********" at bounding box center [246, 202] width 142 height 26
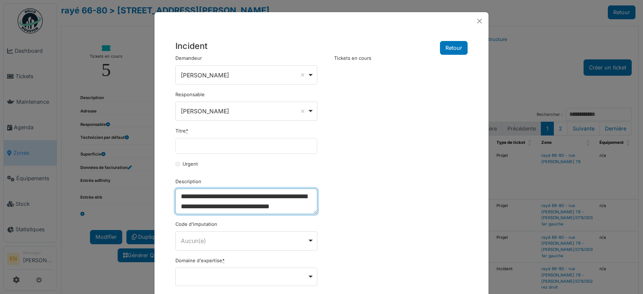
scroll to position [0, 0]
drag, startPoint x: 178, startPoint y: 190, endPoint x: 255, endPoint y: 206, distance: 78.7
click at [255, 206] on textarea "**********" at bounding box center [246, 202] width 142 height 26
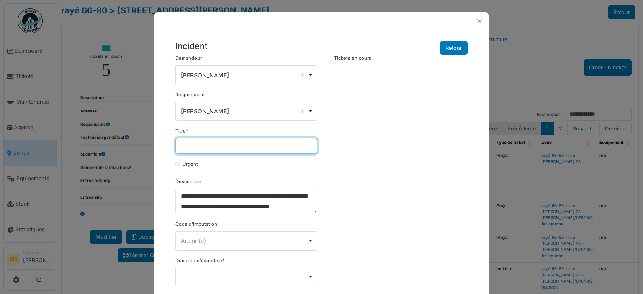
click at [228, 148] on input "Titre *" at bounding box center [246, 146] width 142 height 16
paste input "**********"
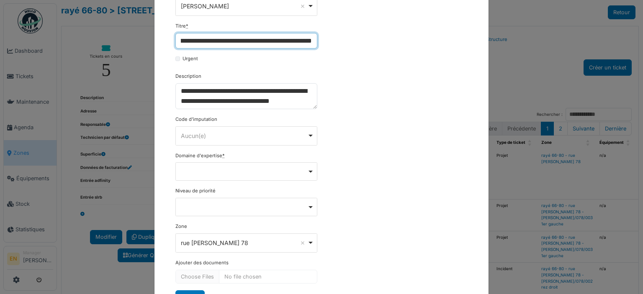
scroll to position [126, 0]
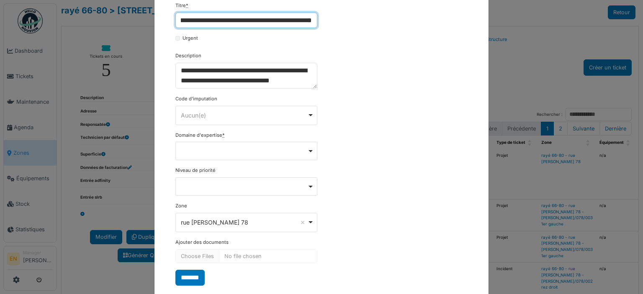
click at [311, 152] on div "Remove item" at bounding box center [246, 151] width 142 height 18
type input "**********"
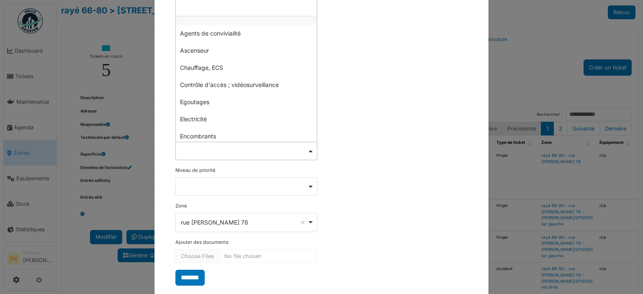
scroll to position [124, 0]
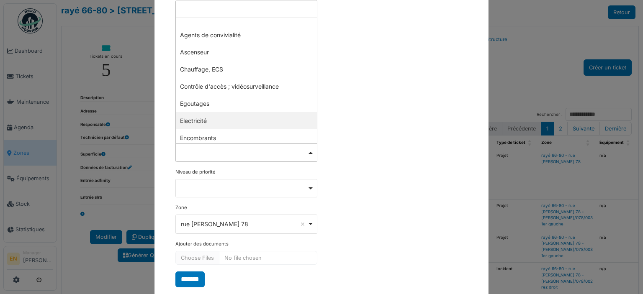
select select "***"
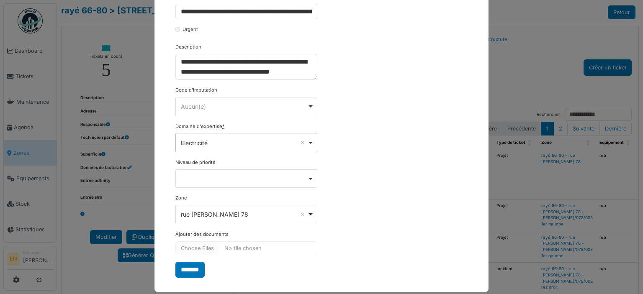
scroll to position [143, 0]
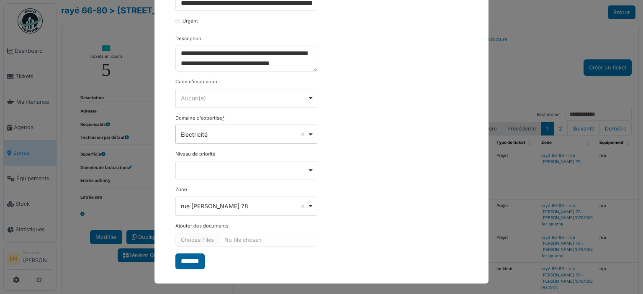
click at [194, 261] on input "*******" at bounding box center [189, 262] width 29 height 16
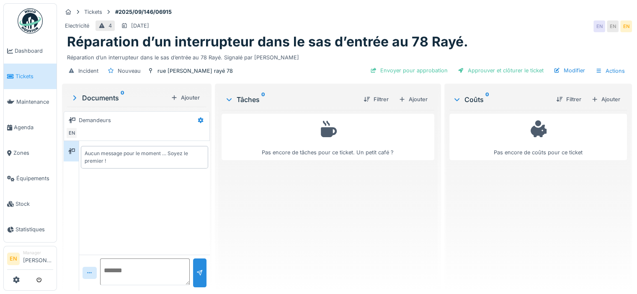
click at [302, 232] on div "Pas encore de tâches pour ce ticket. Un petit café ?" at bounding box center [328, 197] width 213 height 174
click at [419, 105] on div "Ajouter" at bounding box center [413, 99] width 36 height 11
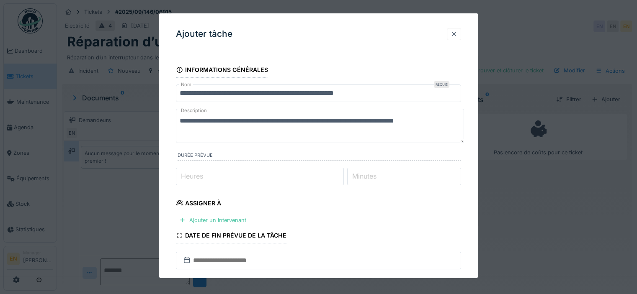
click at [456, 34] on div at bounding box center [454, 34] width 7 height 8
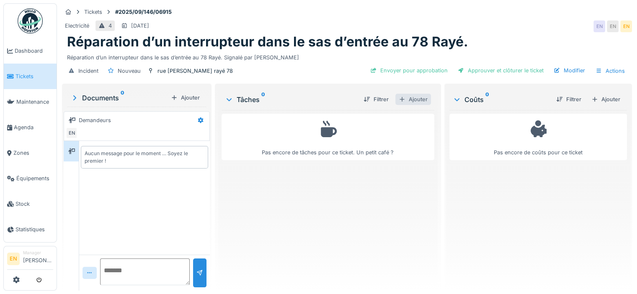
click at [417, 105] on div "Ajouter" at bounding box center [413, 99] width 36 height 11
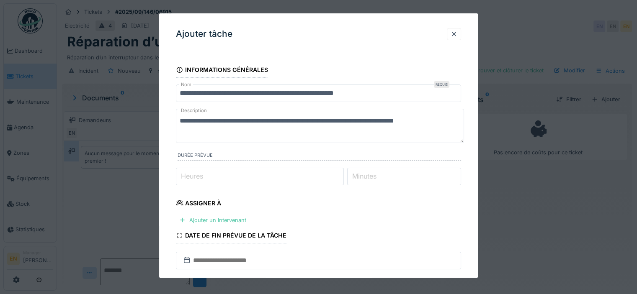
type input "*"
click at [341, 173] on input "*" at bounding box center [260, 177] width 168 height 18
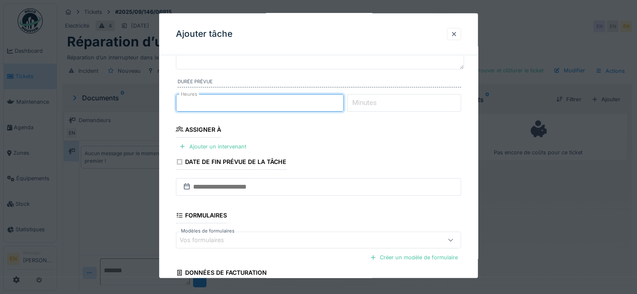
scroll to position [84, 0]
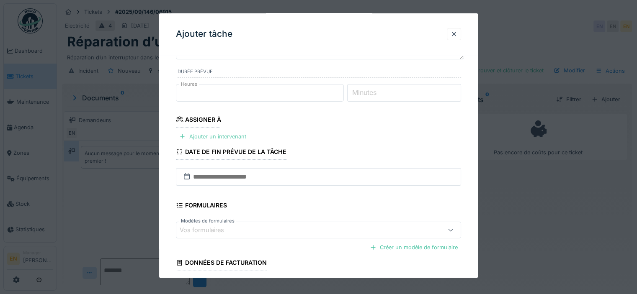
click at [214, 134] on div "Ajouter un intervenant" at bounding box center [213, 136] width 74 height 11
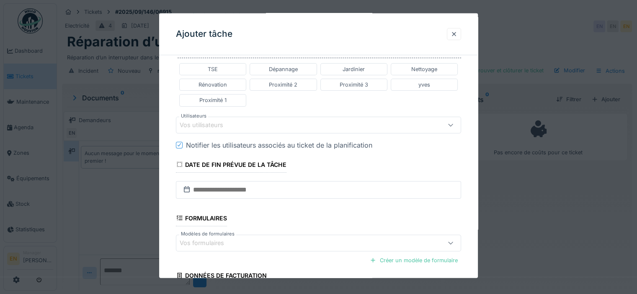
click at [245, 125] on div "Vos utilisateurs" at bounding box center [301, 124] width 243 height 9
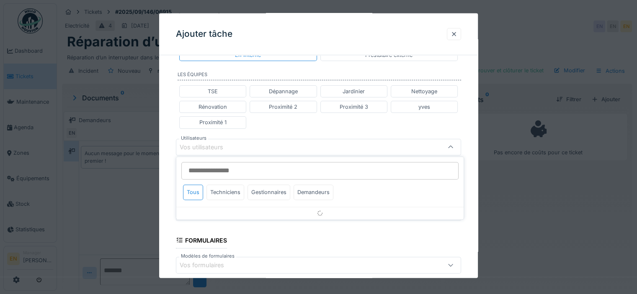
scroll to position [187, 0]
click at [237, 170] on input "Utilisateurs" at bounding box center [319, 171] width 277 height 18
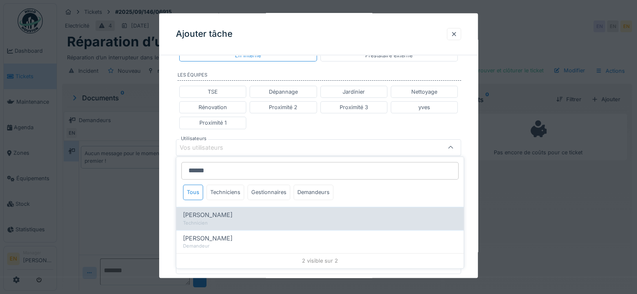
type input "******"
click at [223, 214] on span "Robert Gaspar" at bounding box center [207, 215] width 49 height 9
type input "****"
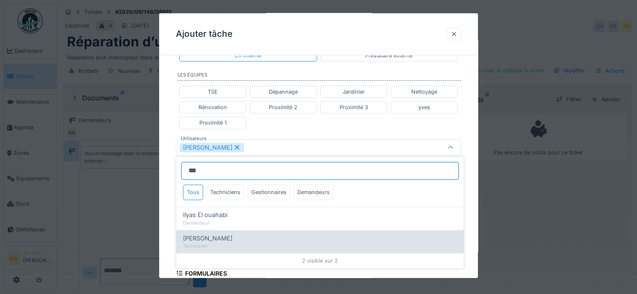
scroll to position [6, 0]
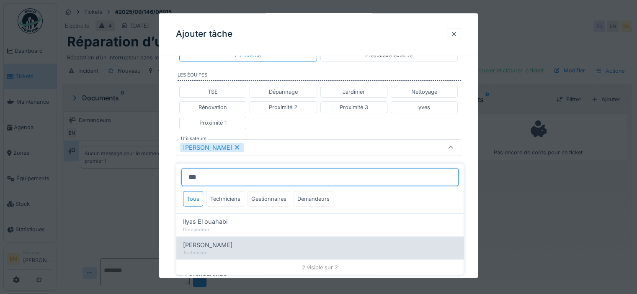
type input "***"
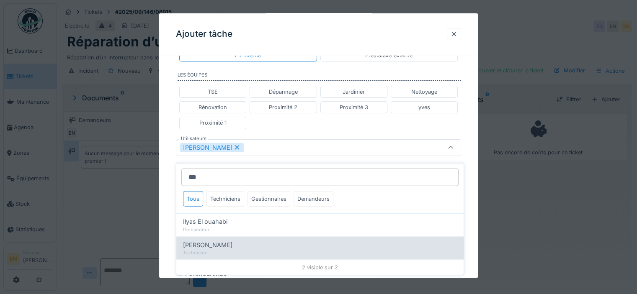
click at [213, 250] on div "Technicien" at bounding box center [320, 253] width 274 height 7
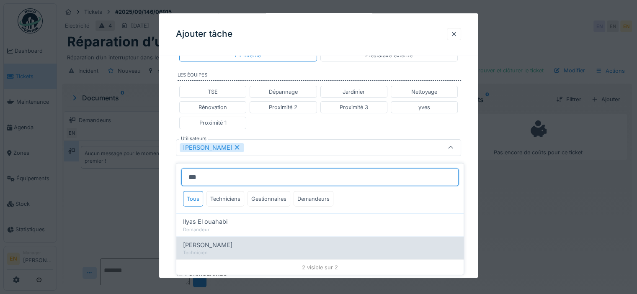
type input "**********"
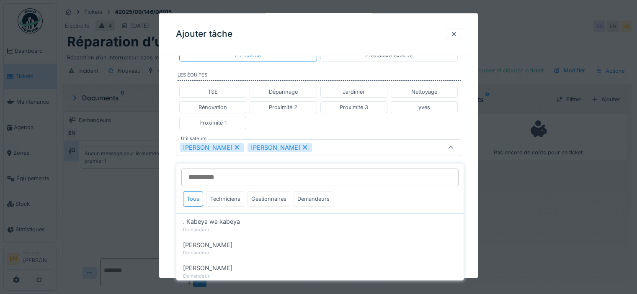
click at [475, 218] on div "**********" at bounding box center [318, 143] width 319 height 537
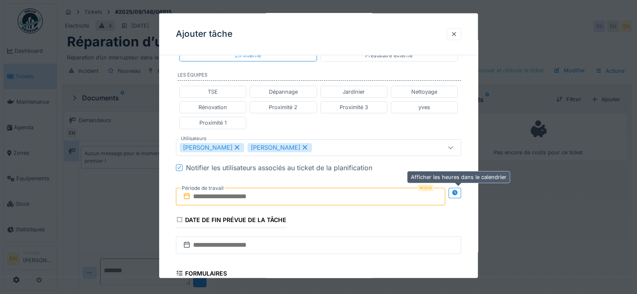
click at [457, 193] on icon at bounding box center [454, 192] width 5 height 5
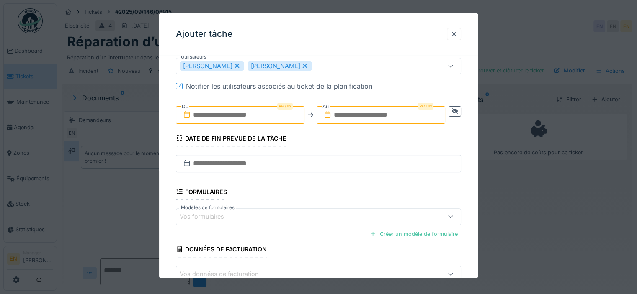
scroll to position [271, 0]
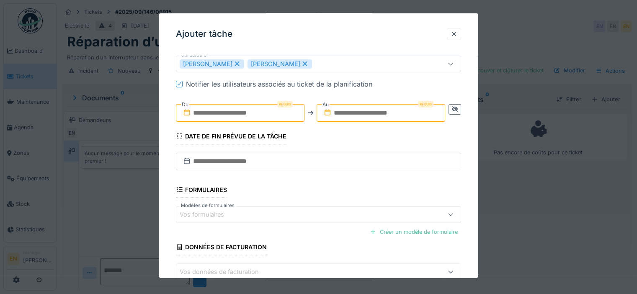
click at [225, 110] on input "text" at bounding box center [240, 113] width 129 height 18
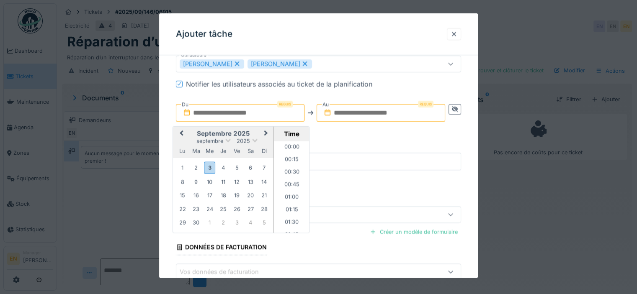
scroll to position [450, 0]
click at [212, 167] on div "3" at bounding box center [209, 168] width 11 height 12
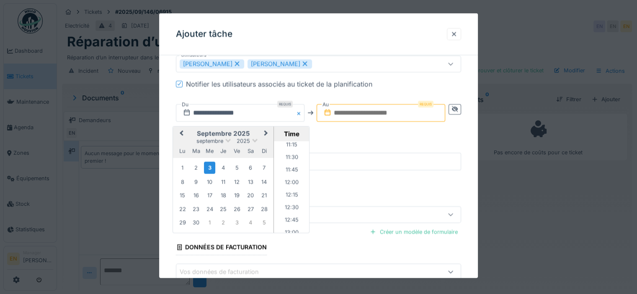
scroll to position [576, 0]
click at [285, 222] on li "13:00" at bounding box center [292, 225] width 36 height 13
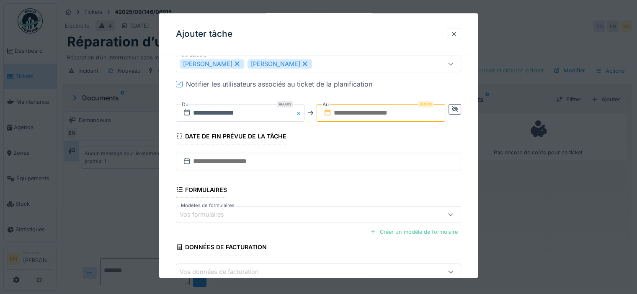
click at [347, 116] on input "text" at bounding box center [381, 113] width 129 height 18
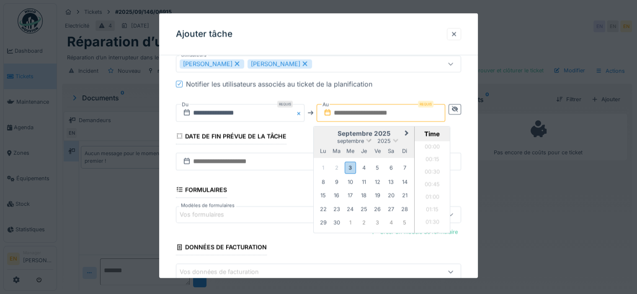
scroll to position [450, 0]
click at [355, 169] on div "3" at bounding box center [350, 168] width 11 height 12
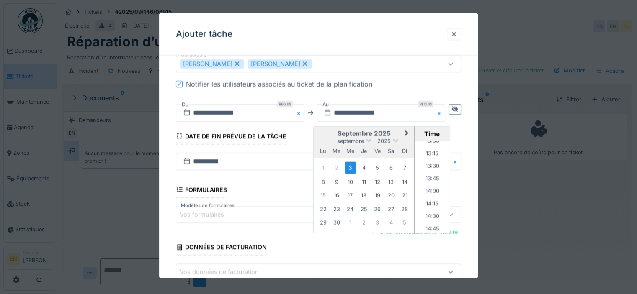
scroll to position [660, 0]
click at [425, 188] on li "14:00" at bounding box center [433, 191] width 36 height 13
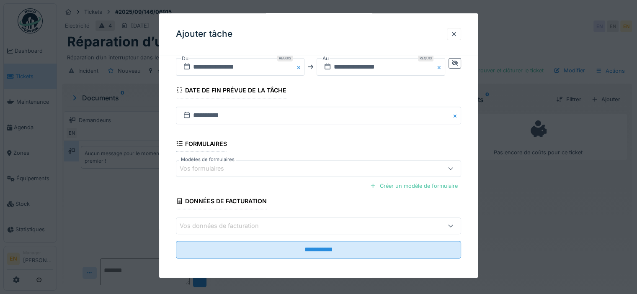
scroll to position [318, 0]
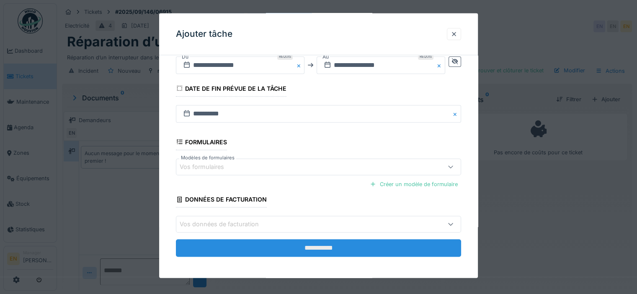
click at [338, 247] on input "**********" at bounding box center [318, 249] width 285 height 18
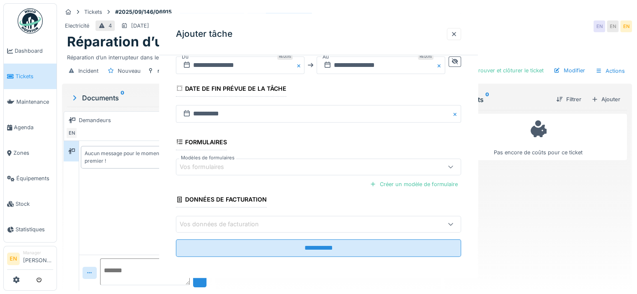
scroll to position [0, 0]
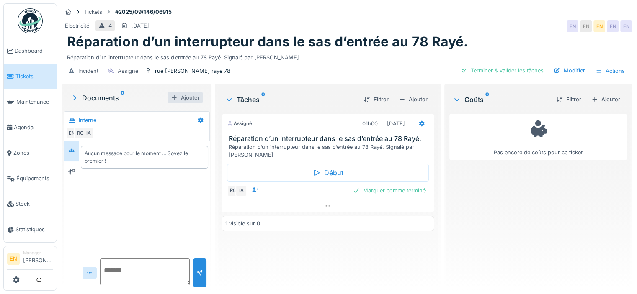
click at [181, 103] on div "Ajouter" at bounding box center [186, 97] width 36 height 11
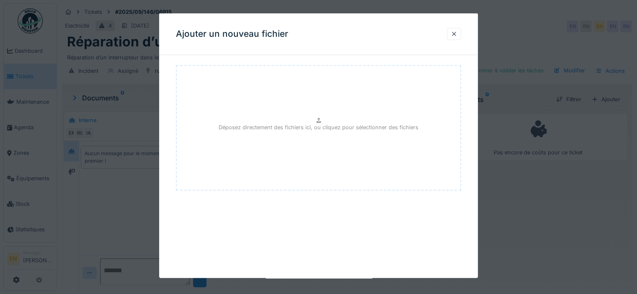
click at [325, 126] on p "Déposez directement des fichiers ici, ou cliquez pour sélectionner des fichiers" at bounding box center [319, 127] width 200 height 8
type input "**********"
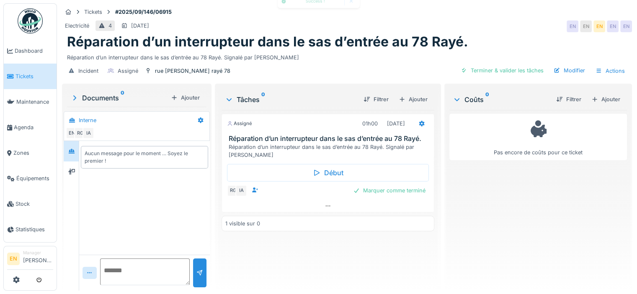
click at [112, 99] on div "Documents 0" at bounding box center [118, 98] width 97 height 10
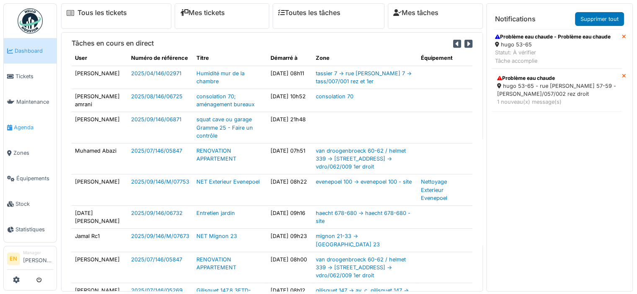
click at [32, 124] on span "Agenda" at bounding box center [33, 128] width 39 height 8
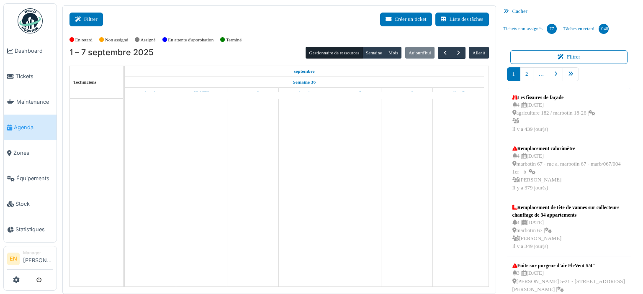
click at [94, 18] on button "Filtrer" at bounding box center [87, 20] width 34 height 14
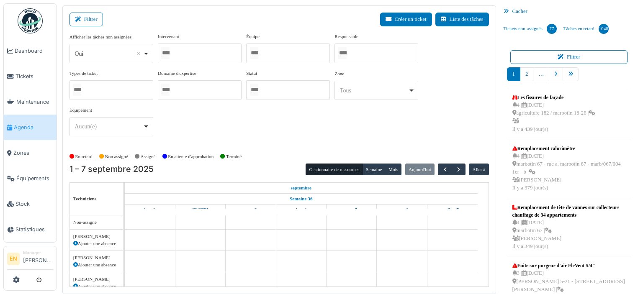
click at [145, 55] on div "Oui Remove item" at bounding box center [111, 54] width 77 height 12
select select "**"
click at [224, 55] on div at bounding box center [200, 54] width 84 height 20
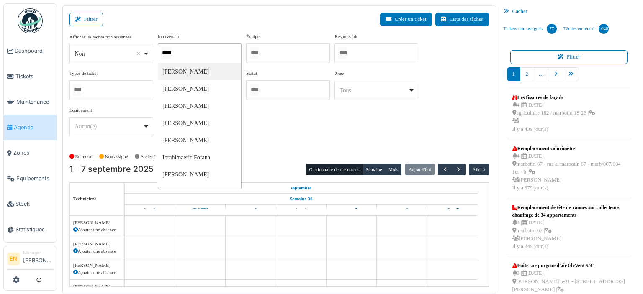
type input "******"
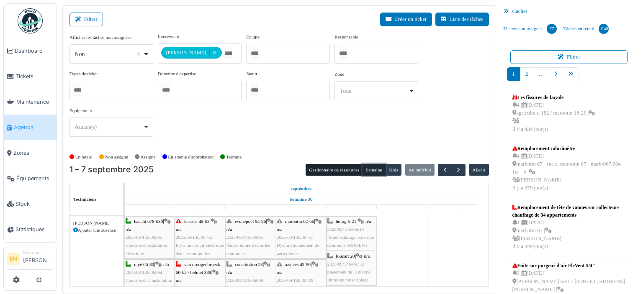
click at [374, 168] on button "Semaine" at bounding box center [374, 170] width 23 height 12
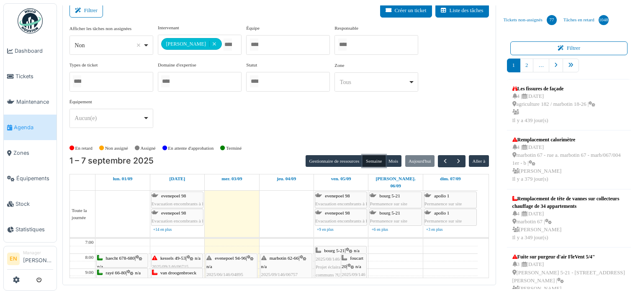
scroll to position [10, 0]
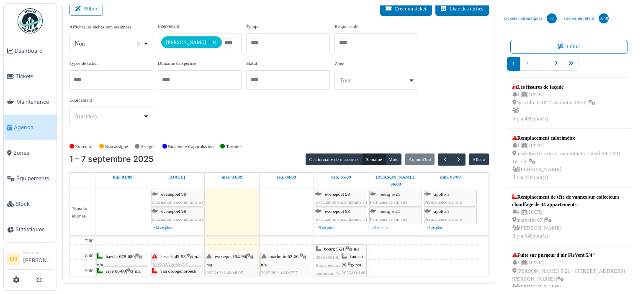
click at [484, 273] on td "7:00 8:00 9:00 10:00 11:00 12:00 13:00 14:00 15:00 16:00 17:00 18:00 19:00 20:0…" at bounding box center [279, 256] width 419 height 39
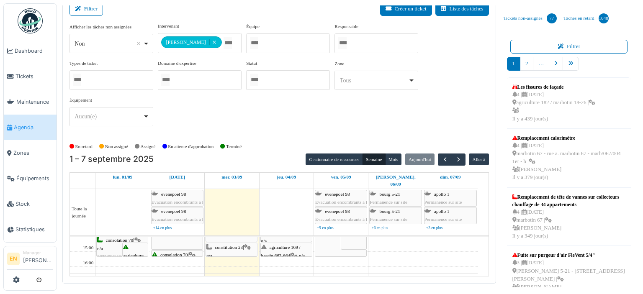
scroll to position [117, 0]
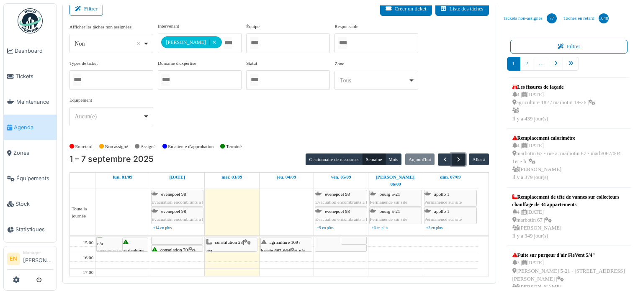
click at [452, 162] on button "button" at bounding box center [459, 160] width 14 height 12
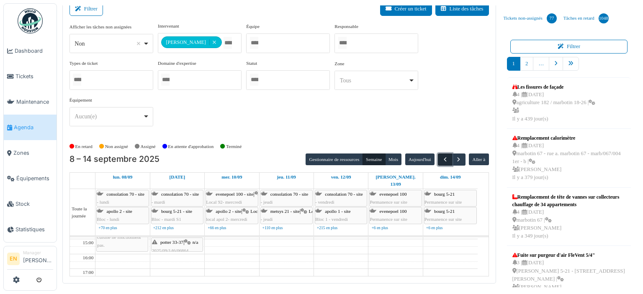
click at [442, 157] on span "button" at bounding box center [445, 159] width 7 height 7
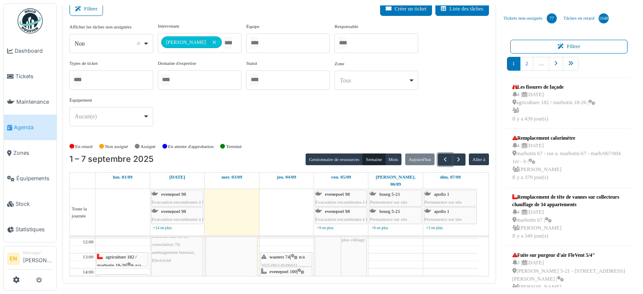
scroll to position [59, 0]
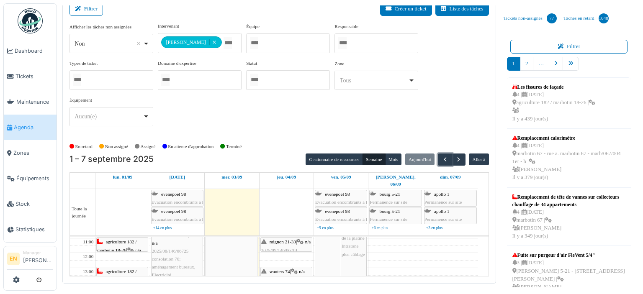
click at [234, 256] on div "evenepoel 94-96 | n/a 2025/06/146/04895 Pas de lumière dans les communs" at bounding box center [231, 245] width 51 height 102
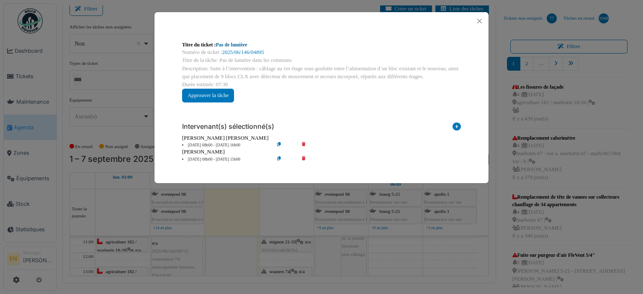
click at [231, 45] on link "Pas de lumière" at bounding box center [231, 45] width 31 height 6
click at [478, 21] on button "Close" at bounding box center [479, 20] width 11 height 11
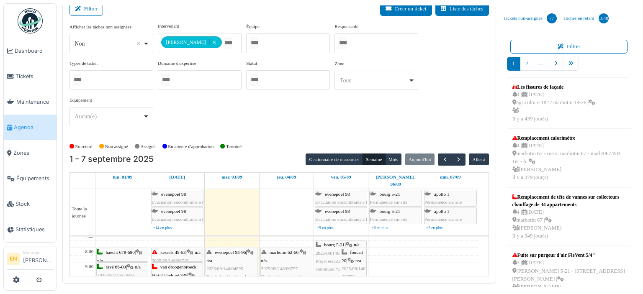
scroll to position [0, 0]
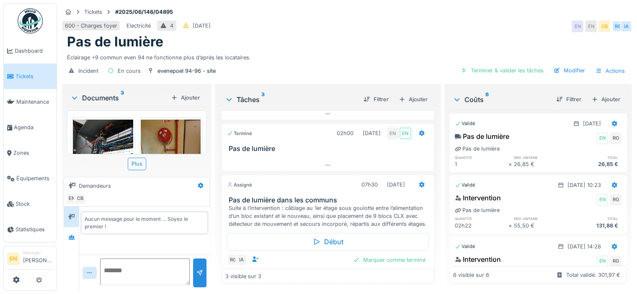
scroll to position [64, 0]
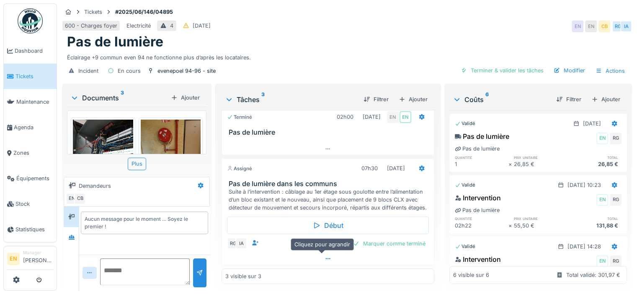
click at [325, 260] on icon at bounding box center [328, 258] width 7 height 5
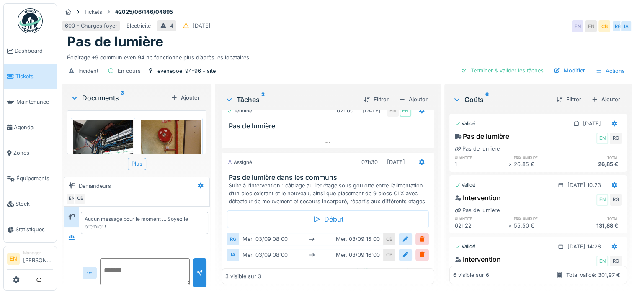
click at [429, 27] on div "600 - Charges foyer Electricité 4 [DATE] EN EN CB [GEOGRAPHIC_DATA]" at bounding box center [347, 26] width 570 height 15
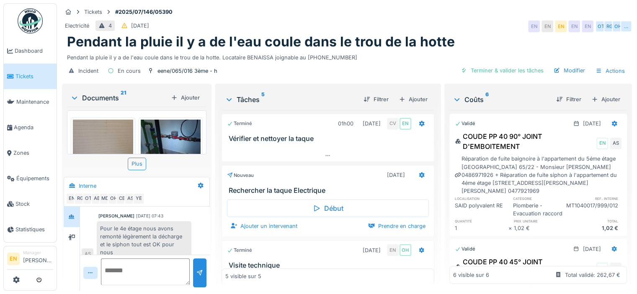
scroll to position [6, 0]
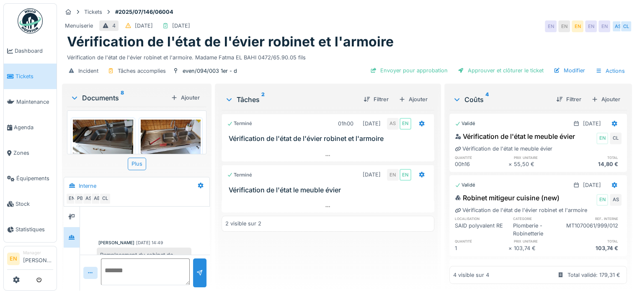
scroll to position [86, 0]
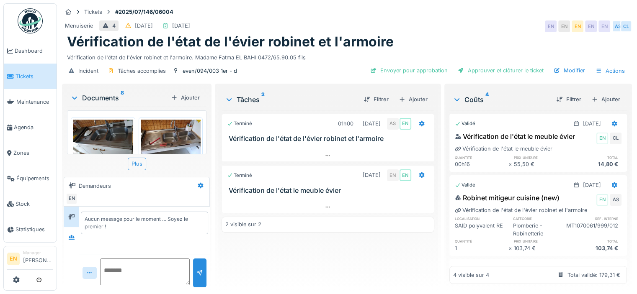
click at [249, 246] on div "Terminé 01h00 [DATE] AS EN Vérification de l'état de l'évier robinet et l'armoi…" at bounding box center [328, 197] width 213 height 174
click at [240, 248] on div "Terminé 01h00 [DATE] AS EN Vérification de l'état de l'évier robinet et l'armoi…" at bounding box center [328, 197] width 213 height 174
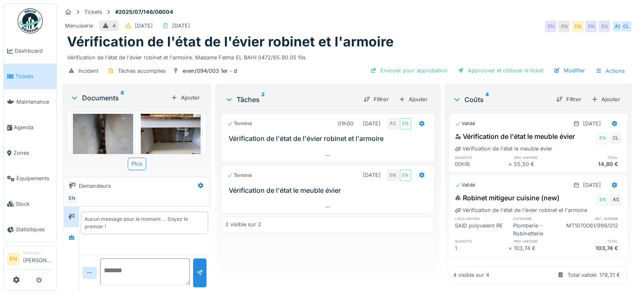
scroll to position [250, 0]
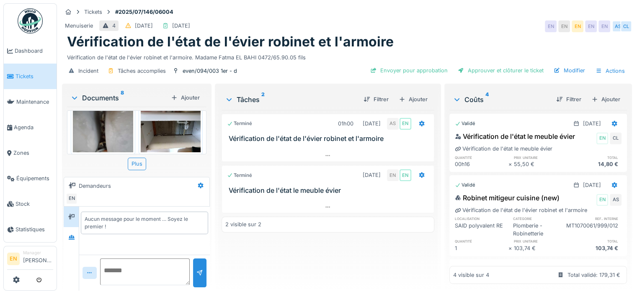
click at [230, 257] on div "Terminé 01h00 [DATE] AS EN Vérification de l'état de l'évier robinet et l'armoi…" at bounding box center [328, 197] width 213 height 174
click at [476, 26] on div "Menuiserie 4 [DATE] [DATE] EN EN EN EN EN AS CL" at bounding box center [347, 26] width 570 height 15
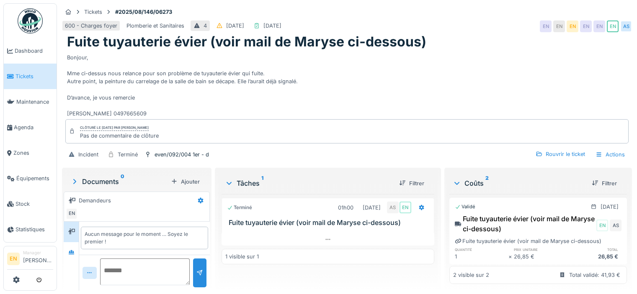
scroll to position [6, 0]
click at [343, 90] on div "Bonjour, Mme ci-dessus nous relance pour son problème de tuyauterie évier qui f…" at bounding box center [347, 84] width 560 height 68
click at [69, 250] on icon at bounding box center [71, 252] width 7 height 5
click at [173, 154] on div "even/092/004 1er - d" at bounding box center [182, 155] width 54 height 8
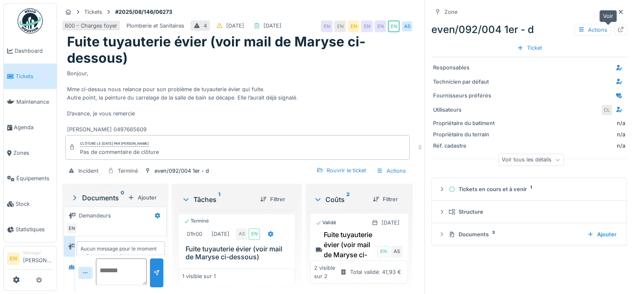
click at [617, 26] on div at bounding box center [620, 30] width 7 height 8
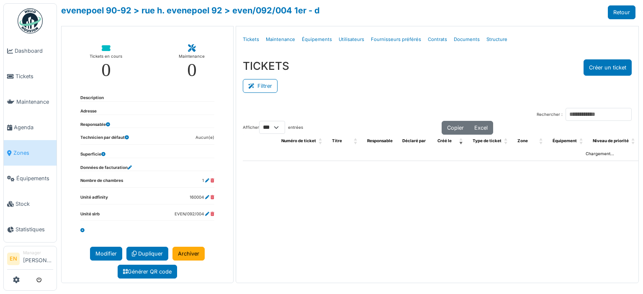
select select "***"
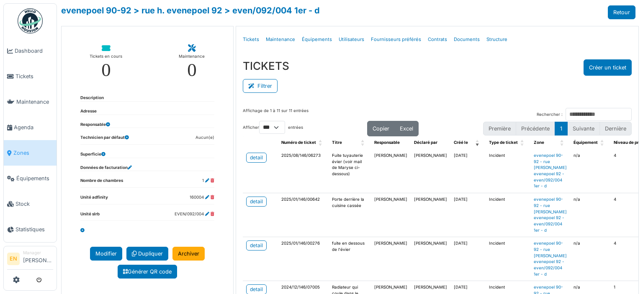
click at [320, 82] on div "Filtrer" at bounding box center [437, 85] width 389 height 19
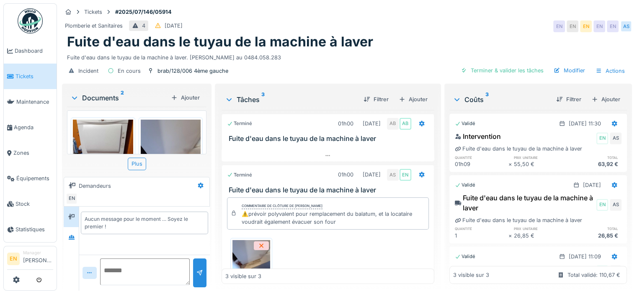
scroll to position [40, 0]
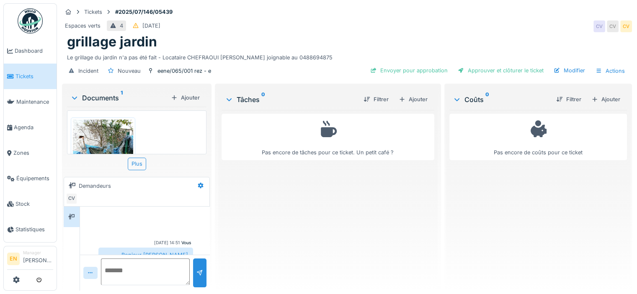
scroll to position [41, 0]
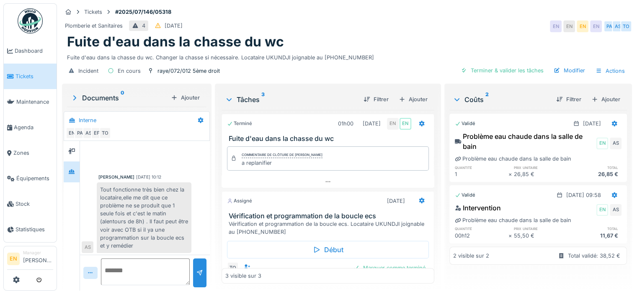
scroll to position [119, 0]
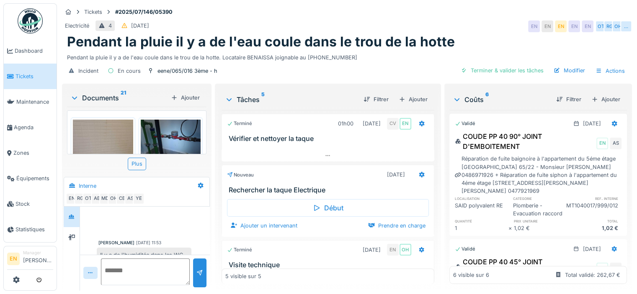
scroll to position [209, 0]
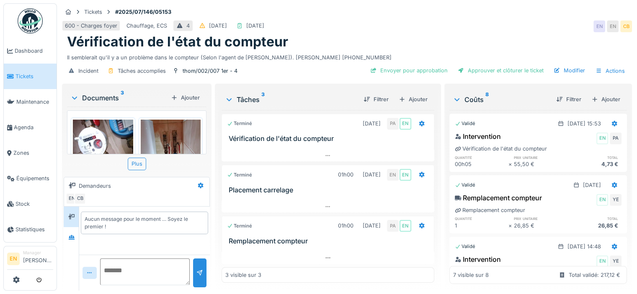
scroll to position [33, 0]
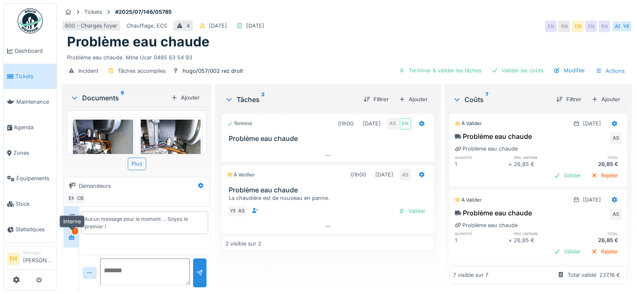
click at [75, 237] on div at bounding box center [71, 237] width 13 height 10
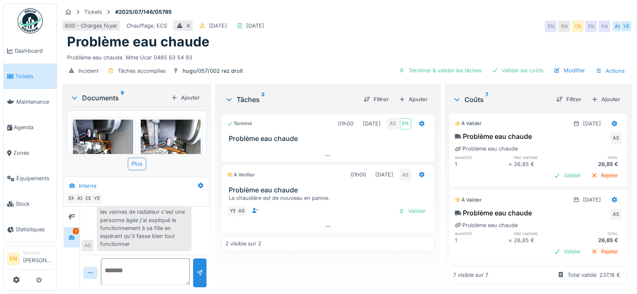
scroll to position [6, 0]
click at [410, 206] on div "Valider" at bounding box center [412, 211] width 34 height 11
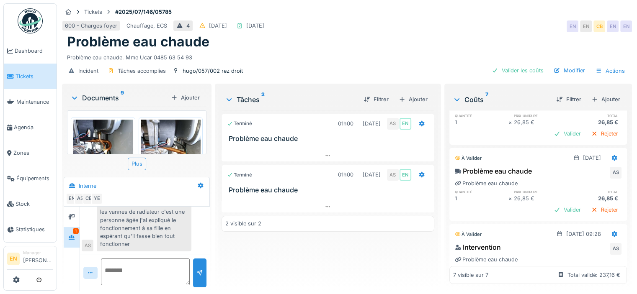
scroll to position [0, 0]
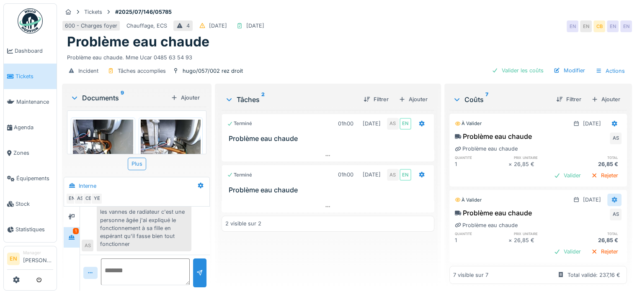
click at [612, 197] on icon at bounding box center [614, 200] width 5 height 6
click at [567, 226] on div "Supprimer" at bounding box center [573, 230] width 41 height 13
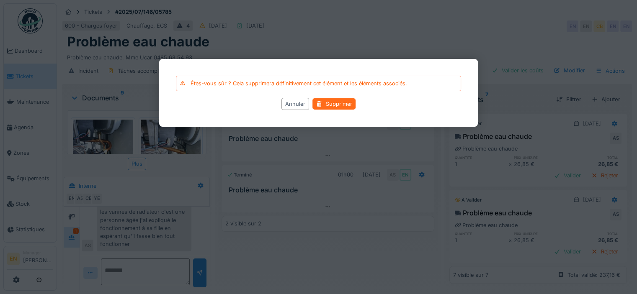
click at [322, 103] on div "Supprimer" at bounding box center [333, 103] width 43 height 11
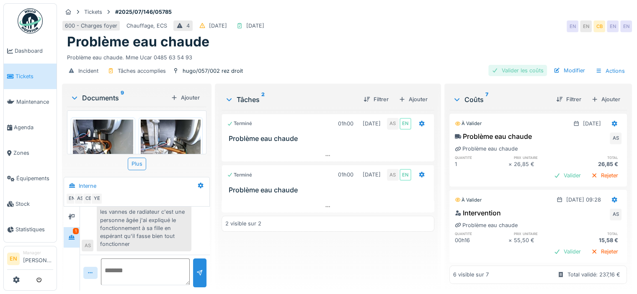
click at [503, 70] on div "Valider les coûts" at bounding box center [517, 70] width 59 height 11
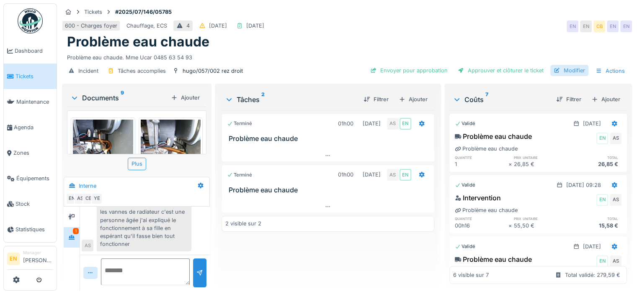
click at [563, 73] on div "Modifier" at bounding box center [569, 70] width 38 height 11
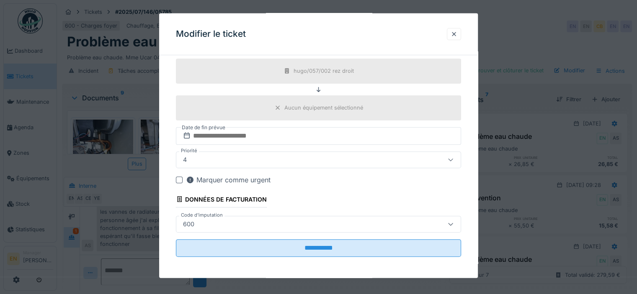
scroll to position [6, 0]
click at [457, 35] on div at bounding box center [454, 34] width 7 height 8
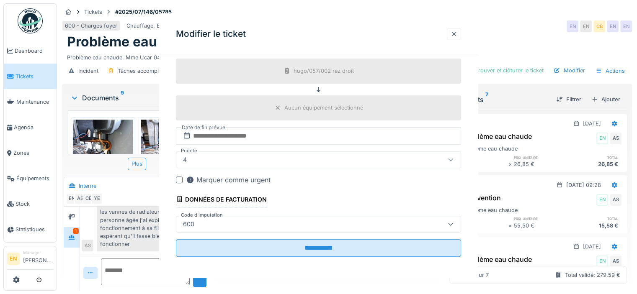
scroll to position [0, 0]
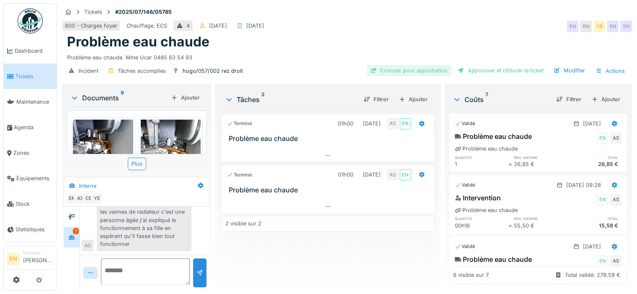
click at [407, 65] on div "Envoyer pour approbation" at bounding box center [409, 70] width 84 height 11
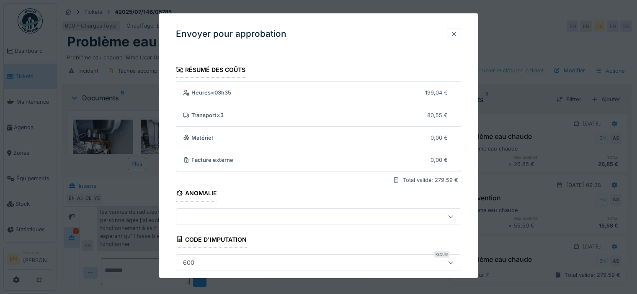
click at [461, 35] on div at bounding box center [454, 34] width 14 height 12
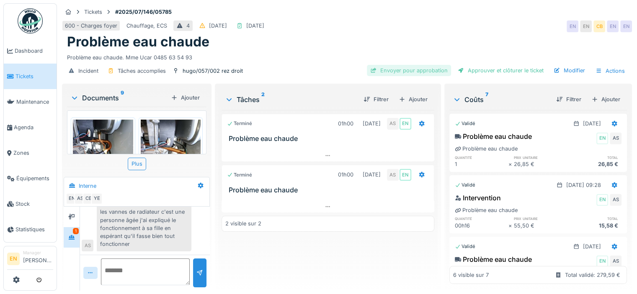
click at [393, 65] on div "Envoyer pour approbation" at bounding box center [409, 70] width 84 height 11
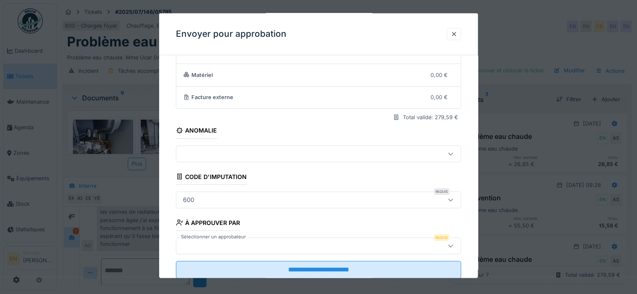
scroll to position [85, 0]
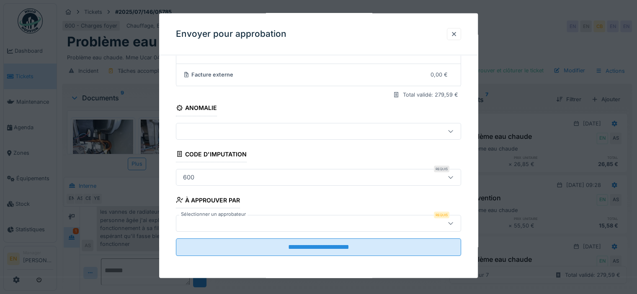
click at [256, 223] on div at bounding box center [301, 223] width 243 height 9
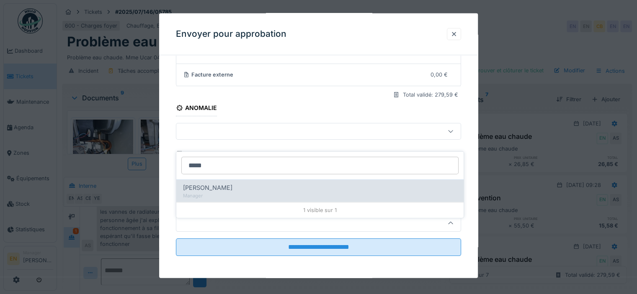
type input "*****"
click at [223, 183] on span "[PERSON_NAME]" at bounding box center [207, 187] width 49 height 9
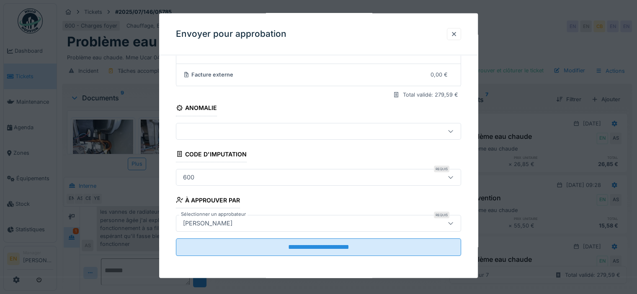
type input "****"
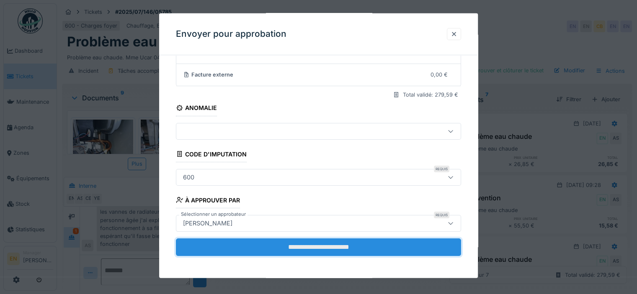
click at [293, 244] on input "**********" at bounding box center [318, 247] width 285 height 18
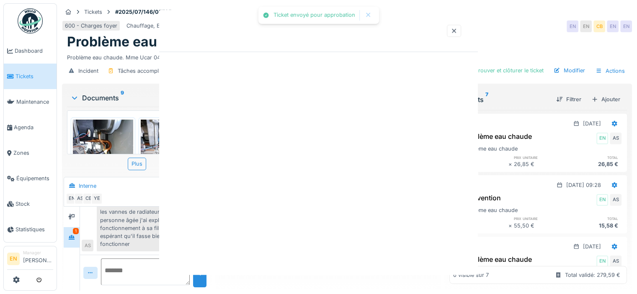
scroll to position [0, 0]
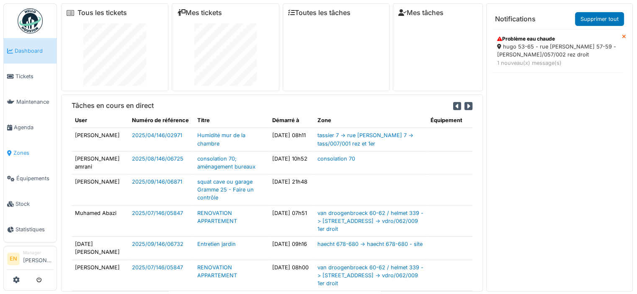
click at [23, 149] on span "Zones" at bounding box center [33, 153] width 40 height 8
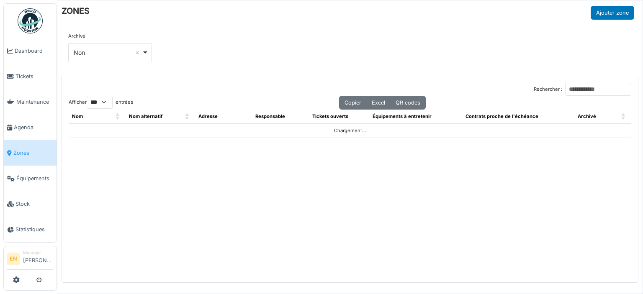
select select "***"
click at [592, 88] on input "Rechercher :" at bounding box center [598, 89] width 66 height 13
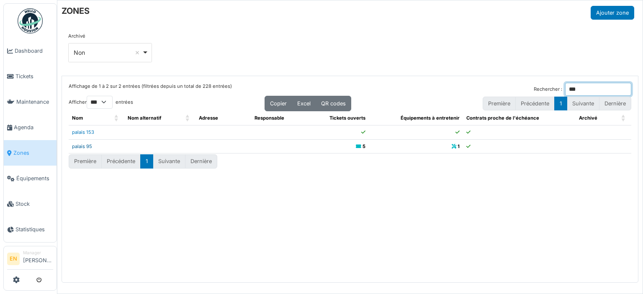
type input "***"
click at [88, 146] on link "palais 95" at bounding box center [82, 147] width 20 height 6
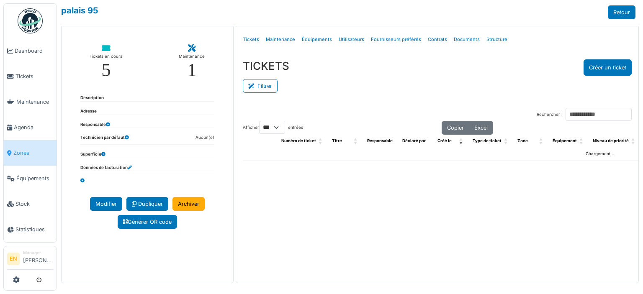
select select "***"
click at [491, 39] on link "Structure" at bounding box center [497, 40] width 28 height 20
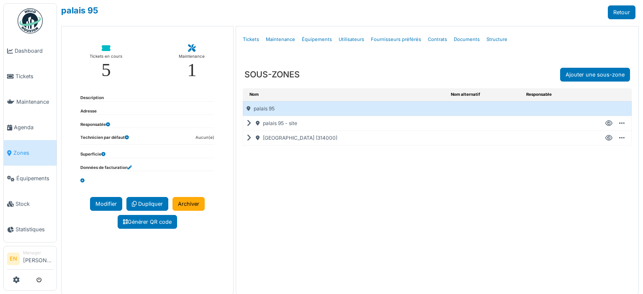
click at [247, 139] on icon at bounding box center [251, 138] width 8 height 0
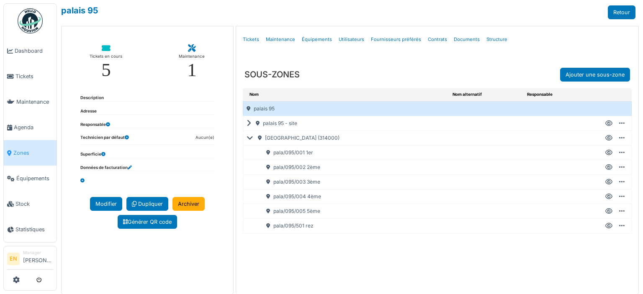
click at [606, 197] on icon at bounding box center [609, 197] width 7 height 0
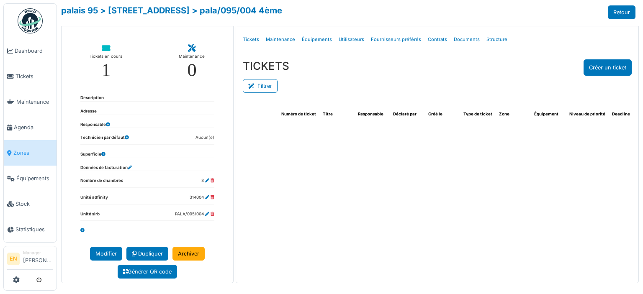
select select "***"
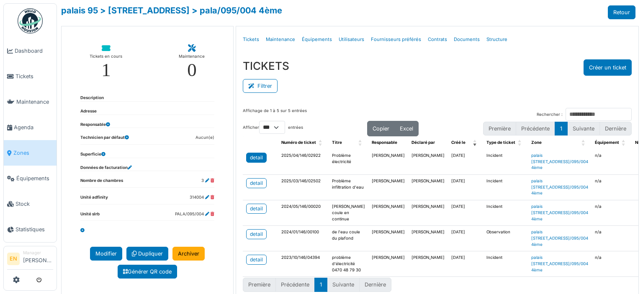
click at [258, 159] on div "detail" at bounding box center [256, 158] width 13 height 8
click at [250, 187] on div "detail" at bounding box center [256, 184] width 13 height 8
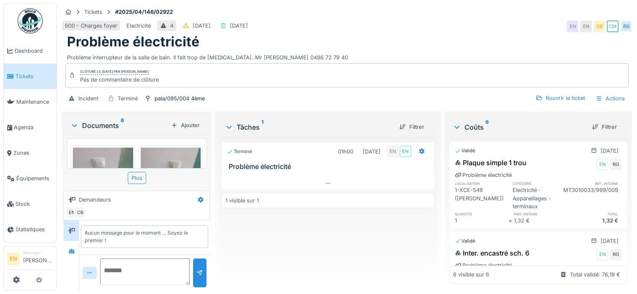
click at [277, 232] on div "Terminé 01h00 [DATE] EN EN Problème électricité 1 visible sur 1" at bounding box center [328, 211] width 213 height 146
click at [72, 250] on icon at bounding box center [72, 251] width 6 height 5
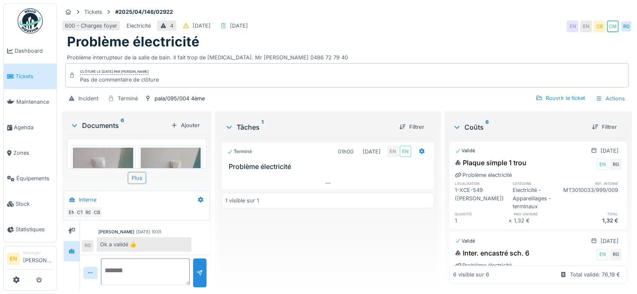
scroll to position [6, 0]
click at [315, 230] on div "Terminé 01h00 [DATE] EN EN Problème électricité 1 visible sur 1" at bounding box center [328, 211] width 213 height 146
click at [178, 95] on div "pala/095/004 4ème" at bounding box center [180, 99] width 50 height 8
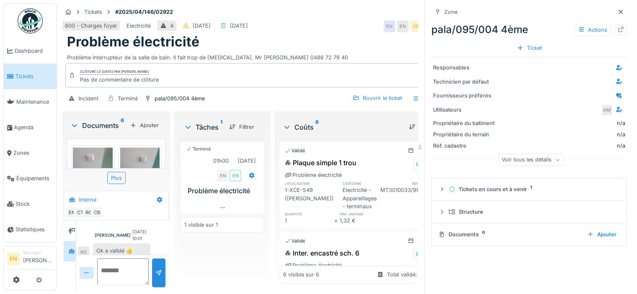
click at [266, 90] on div "Incident Terminé pala/095/004 4ème Rouvrir le ticket Actions" at bounding box center [255, 98] width 387 height 19
click at [302, 67] on div "Clôturé le dimanche 13 avril 2025 par Cédric Mony Pas de commentaire de clôture" at bounding box center [255, 75] width 380 height 24
click at [529, 42] on div "Ticket" at bounding box center [529, 47] width 32 height 11
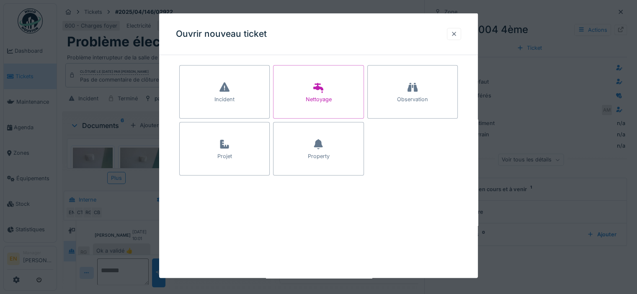
click at [457, 34] on div at bounding box center [454, 34] width 7 height 8
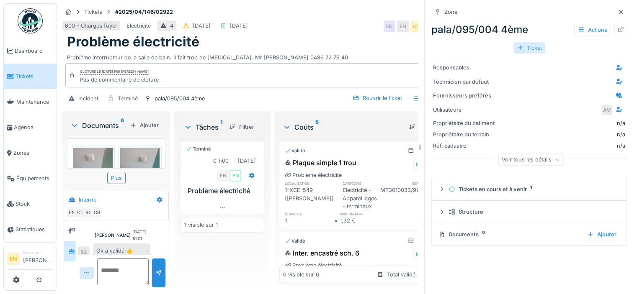
click at [525, 42] on div "Ticket" at bounding box center [529, 47] width 32 height 11
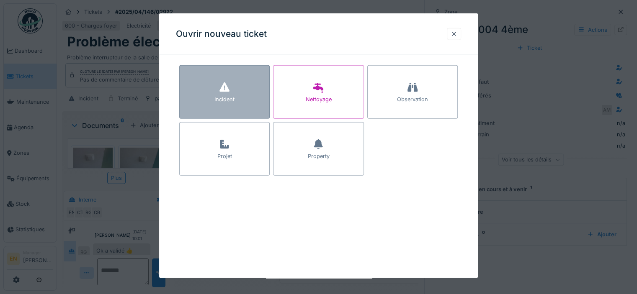
click at [226, 98] on div "Incident" at bounding box center [224, 99] width 20 height 8
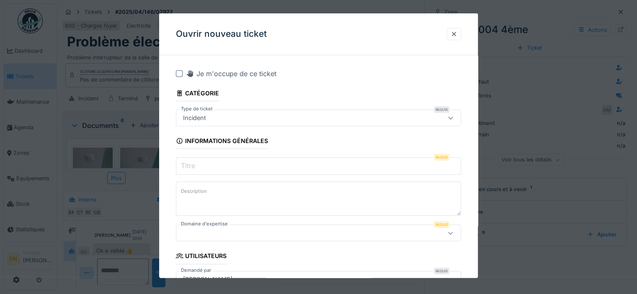
click at [224, 197] on textarea "Description" at bounding box center [318, 199] width 285 height 34
paste textarea "**********"
type textarea "*"
click at [455, 33] on div at bounding box center [454, 34] width 7 height 8
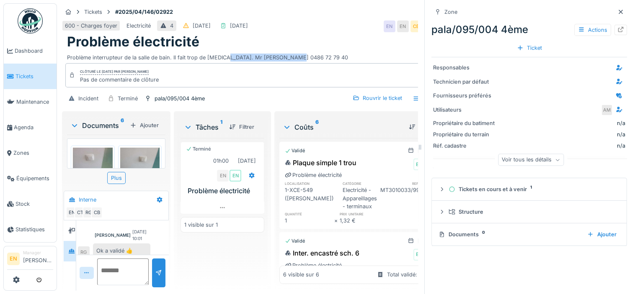
drag, startPoint x: 221, startPoint y: 53, endPoint x: 290, endPoint y: 52, distance: 69.1
click at [290, 52] on div "Problème interrupteur de la salle de bain. Il fait trop de bruit. Mr Mebarki 04…" at bounding box center [255, 55] width 377 height 11
copy div "Mr Mebarki 0486 72 79 40"
click at [526, 42] on div "Ticket" at bounding box center [529, 47] width 32 height 11
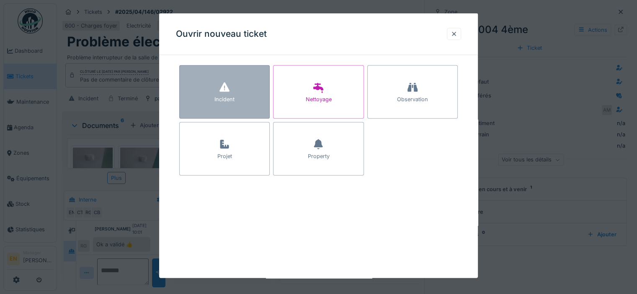
click at [237, 80] on div "Incident" at bounding box center [224, 92] width 90 height 54
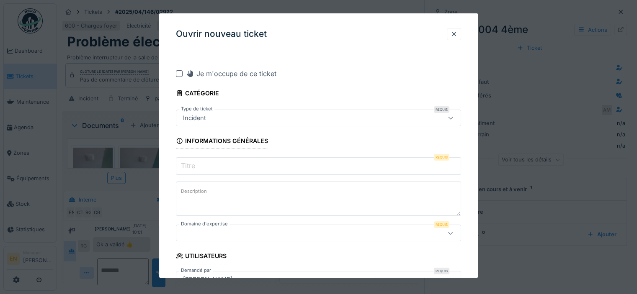
click at [241, 196] on textarea "Description" at bounding box center [318, 199] width 285 height 34
paste textarea "**********"
type textarea "**********"
click at [215, 164] on input "Titre" at bounding box center [318, 166] width 285 height 18
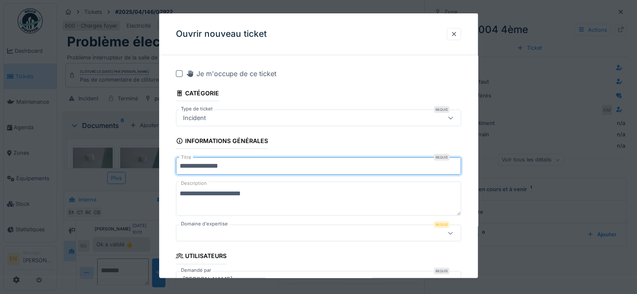
type input "**********"
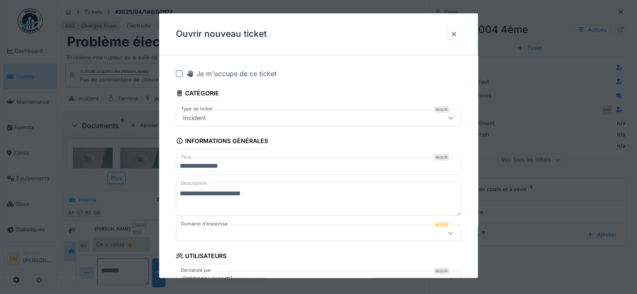
click at [179, 196] on textarea "**********" at bounding box center [318, 199] width 285 height 34
click at [215, 193] on textarea "**********" at bounding box center [318, 199] width 285 height 34
click at [304, 194] on textarea "**********" at bounding box center [318, 199] width 285 height 34
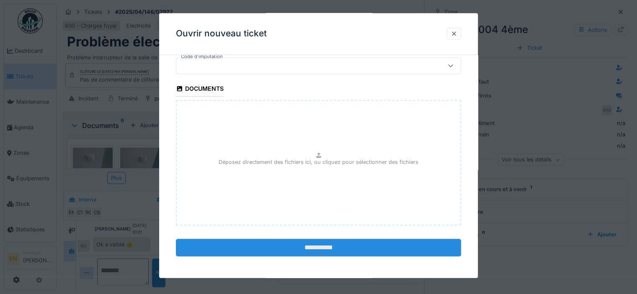
type textarea "**********"
click at [322, 249] on input "**********" at bounding box center [318, 249] width 285 height 18
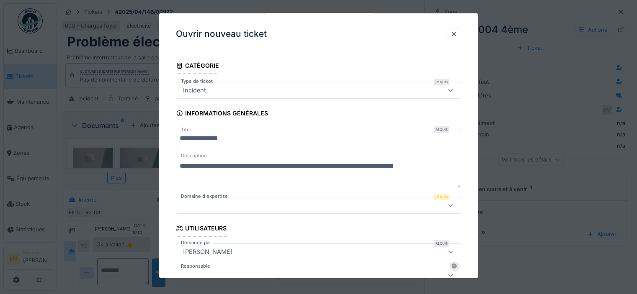
scroll to position [42, 0]
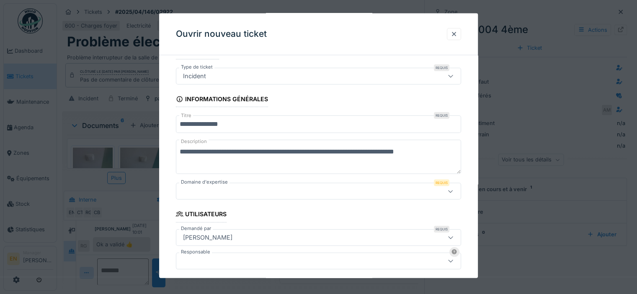
click at [454, 194] on div at bounding box center [450, 191] width 7 height 8
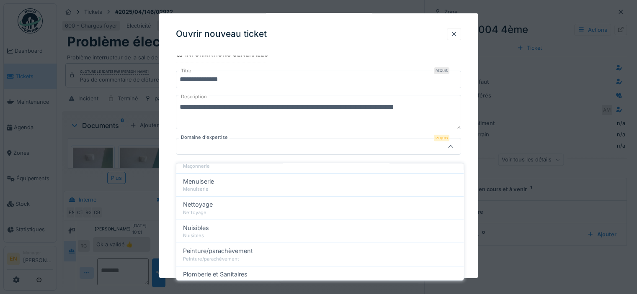
scroll to position [335, 0]
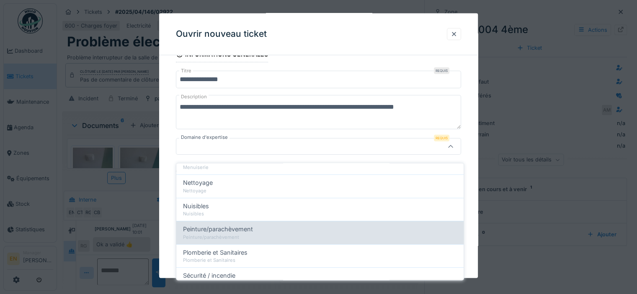
click at [228, 234] on div "Peinture/parachèvement" at bounding box center [320, 237] width 274 height 7
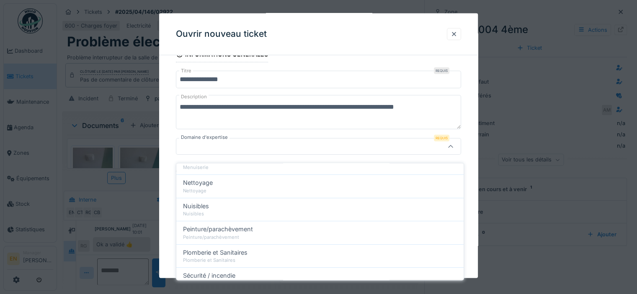
type input "***"
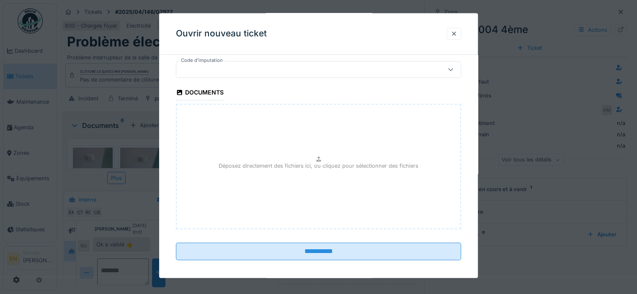
scroll to position [481, 0]
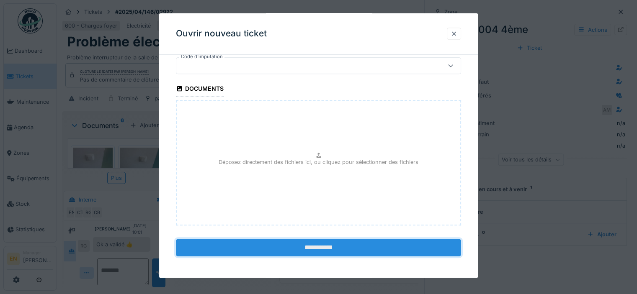
click at [310, 246] on input "**********" at bounding box center [318, 249] width 285 height 18
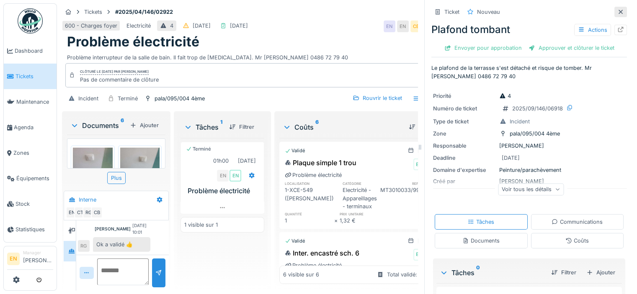
click at [617, 9] on icon at bounding box center [620, 11] width 7 height 5
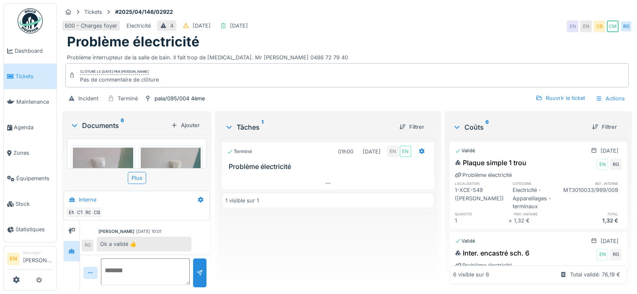
scroll to position [25, 0]
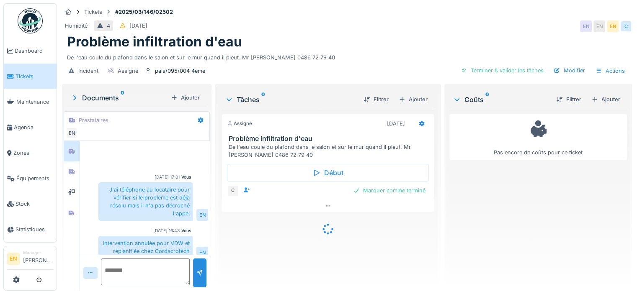
scroll to position [6, 0]
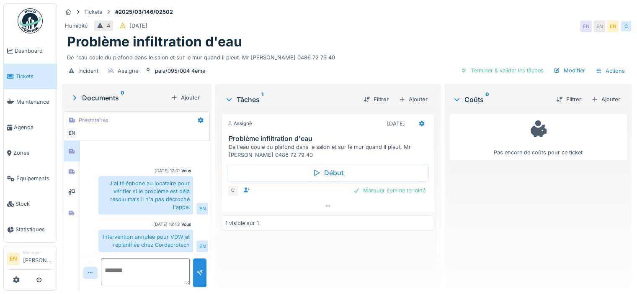
click at [468, 216] on div "Pas encore de coûts pour ce ticket" at bounding box center [538, 197] width 178 height 174
click at [325, 207] on icon at bounding box center [328, 206] width 7 height 5
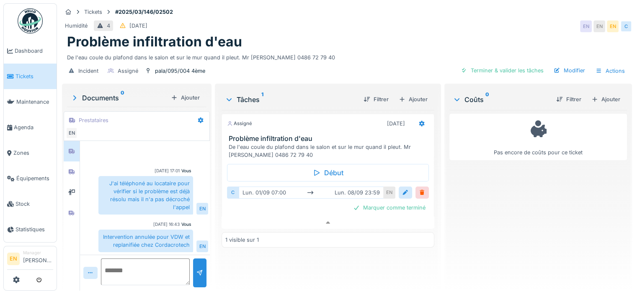
click at [503, 222] on div "Pas encore de coûts pour ce ticket" at bounding box center [538, 197] width 178 height 174
click at [323, 50] on div "De l'eau coule du plafond dans le salon et sur le mur quand il pleut. Mr [PERSO…" at bounding box center [347, 55] width 560 height 11
click at [377, 40] on div "Problème infiltration d'eau" at bounding box center [347, 42] width 560 height 16
click at [74, 211] on icon at bounding box center [71, 213] width 7 height 5
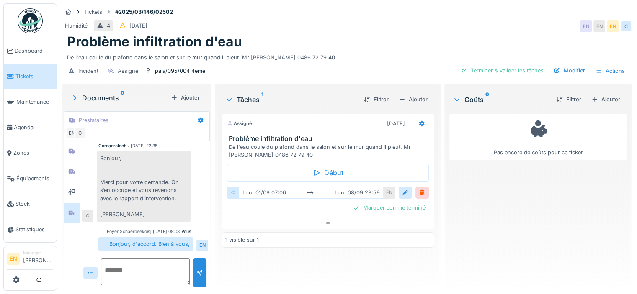
click at [175, 182] on div "Bonjour, Merci pour votre demande. On s’en occupe et vous revenons avec le rapp…" at bounding box center [144, 186] width 95 height 71
click at [391, 62] on div "Incident Assigné pala/095/004 4ème Terminer & valider les tâches Modifier Actio…" at bounding box center [347, 71] width 570 height 19
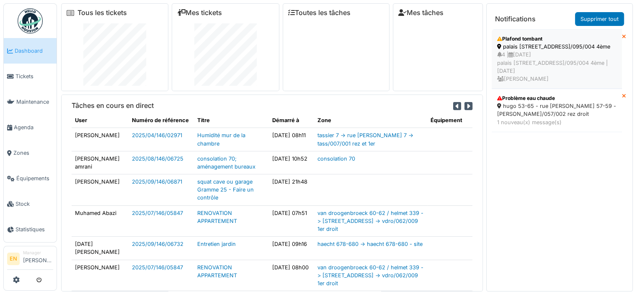
click at [566, 65] on div "4 | [DATE] [GEOGRAPHIC_DATA][STREET_ADDRESS]/095/004 4ème | [DATE] [PERSON_NAME]" at bounding box center [556, 67] width 119 height 32
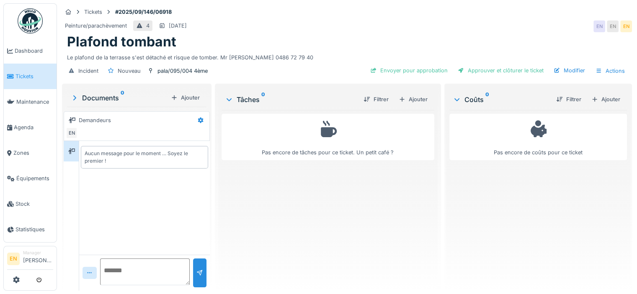
click at [266, 217] on div "Pas encore de tâches pour ce ticket. Un petit café ?" at bounding box center [328, 197] width 213 height 174
click at [407, 25] on div "Peinture/parachèvement 4 08/09/2025 EN EN EN" at bounding box center [347, 26] width 570 height 15
click at [289, 206] on div "Pas encore de tâches pour ce ticket. Un petit café ?" at bounding box center [328, 197] width 213 height 174
click at [336, 211] on div "Pas encore de tâches pour ce ticket. Un petit café ?" at bounding box center [328, 197] width 213 height 174
click at [260, 175] on div "Pas encore de tâches pour ce ticket. Un petit café ?" at bounding box center [328, 197] width 213 height 174
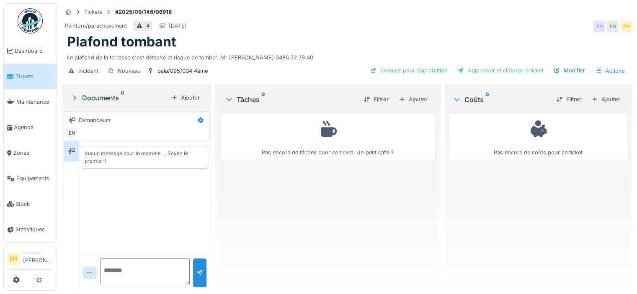
click at [353, 252] on div "Pas encore de tâches pour ce ticket. Un petit café ?" at bounding box center [328, 197] width 213 height 174
click at [307, 242] on div "Pas encore de tâches pour ce ticket. Un petit café ?" at bounding box center [328, 197] width 213 height 174
click at [490, 19] on div "Peinture/parachèvement 4 08/09/2025 EN EN EN" at bounding box center [347, 26] width 570 height 15
click at [451, 35] on div "Plafond tombant" at bounding box center [347, 42] width 560 height 16
click at [338, 200] on div "Pas encore de tâches pour ce ticket. Un petit café ?" at bounding box center [328, 197] width 213 height 174
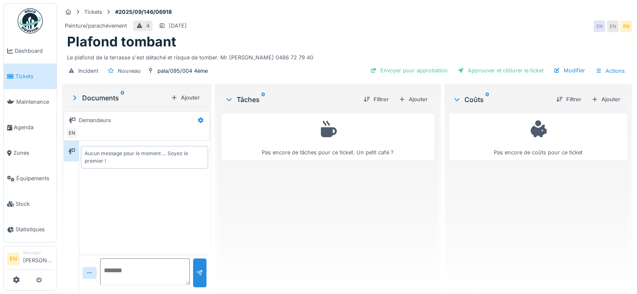
click at [434, 29] on div "Peinture/parachèvement 4 08/09/2025 EN EN EN" at bounding box center [347, 26] width 570 height 15
click at [294, 33] on div "Peinture/parachèvement 4 08/09/2025 EN EN EN" at bounding box center [347, 26] width 570 height 15
click at [297, 36] on div "Plafond tombant" at bounding box center [347, 42] width 560 height 16
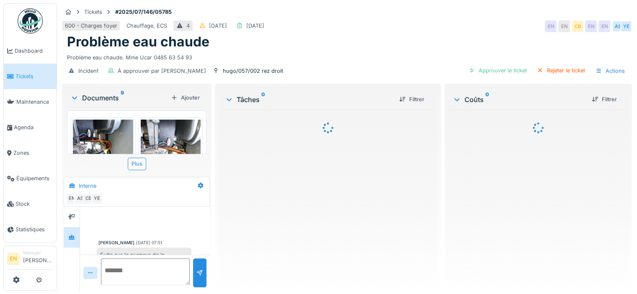
scroll to position [330, 0]
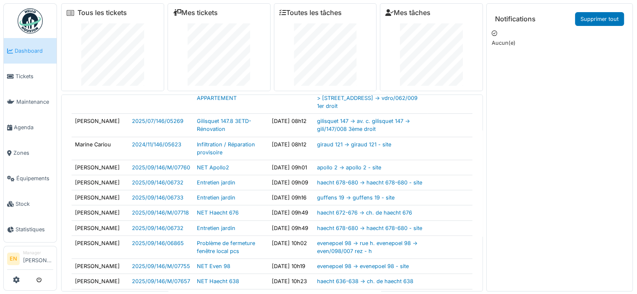
scroll to position [209, 0]
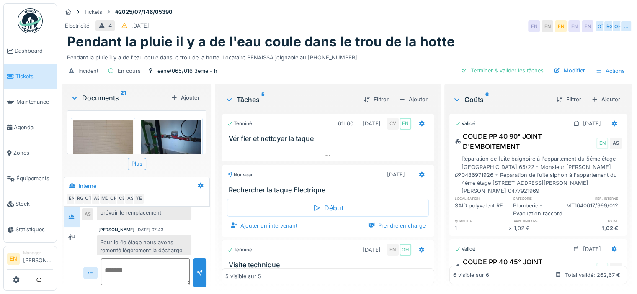
scroll to position [295, 0]
